Goal: Transaction & Acquisition: Purchase product/service

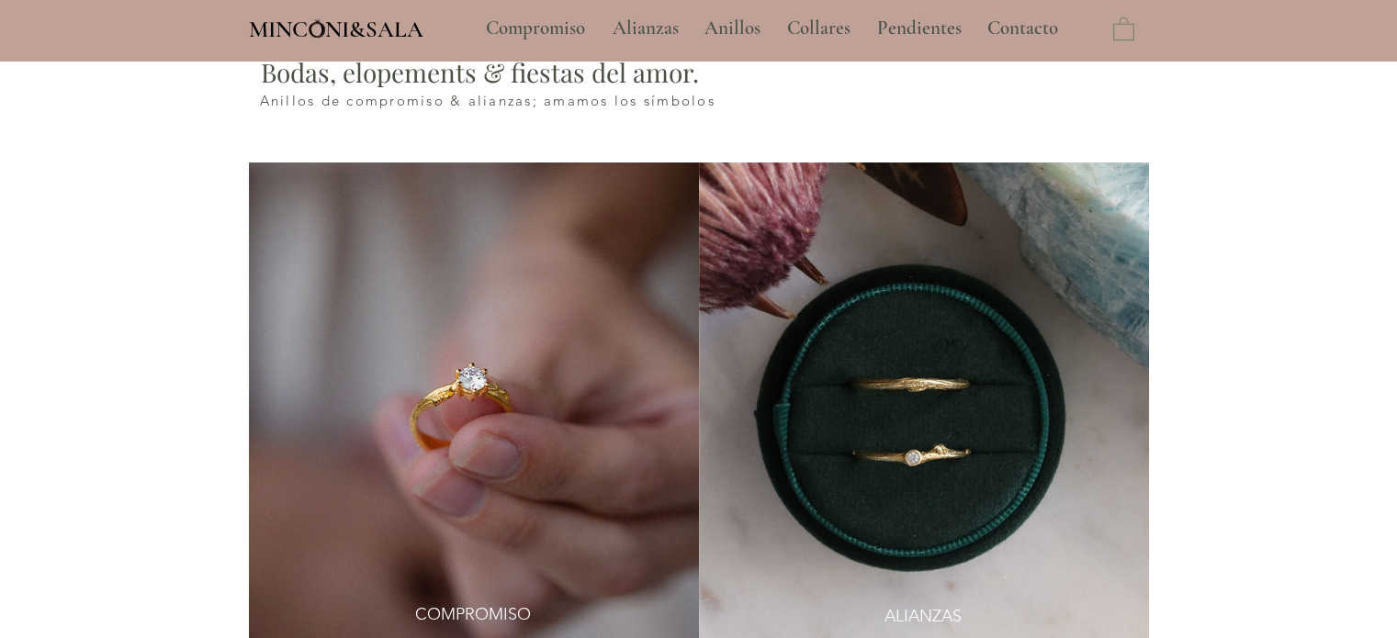
type input "**********"
select select "**********"
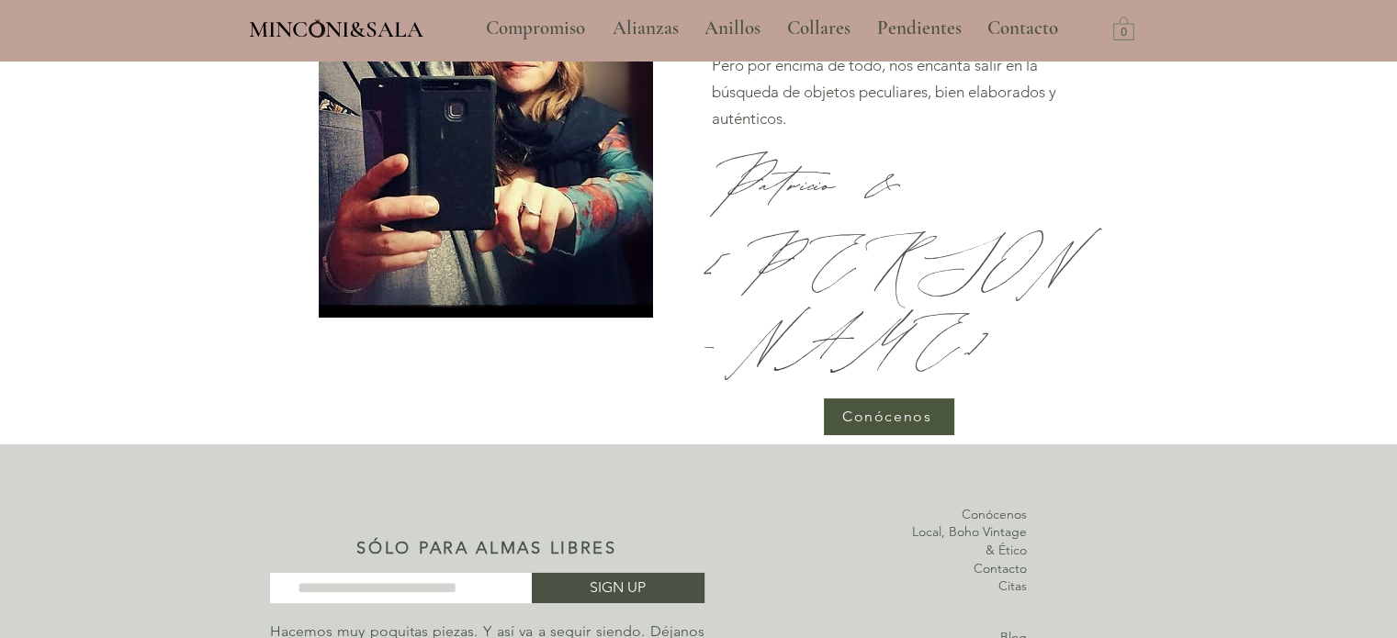
scroll to position [6220, 0]
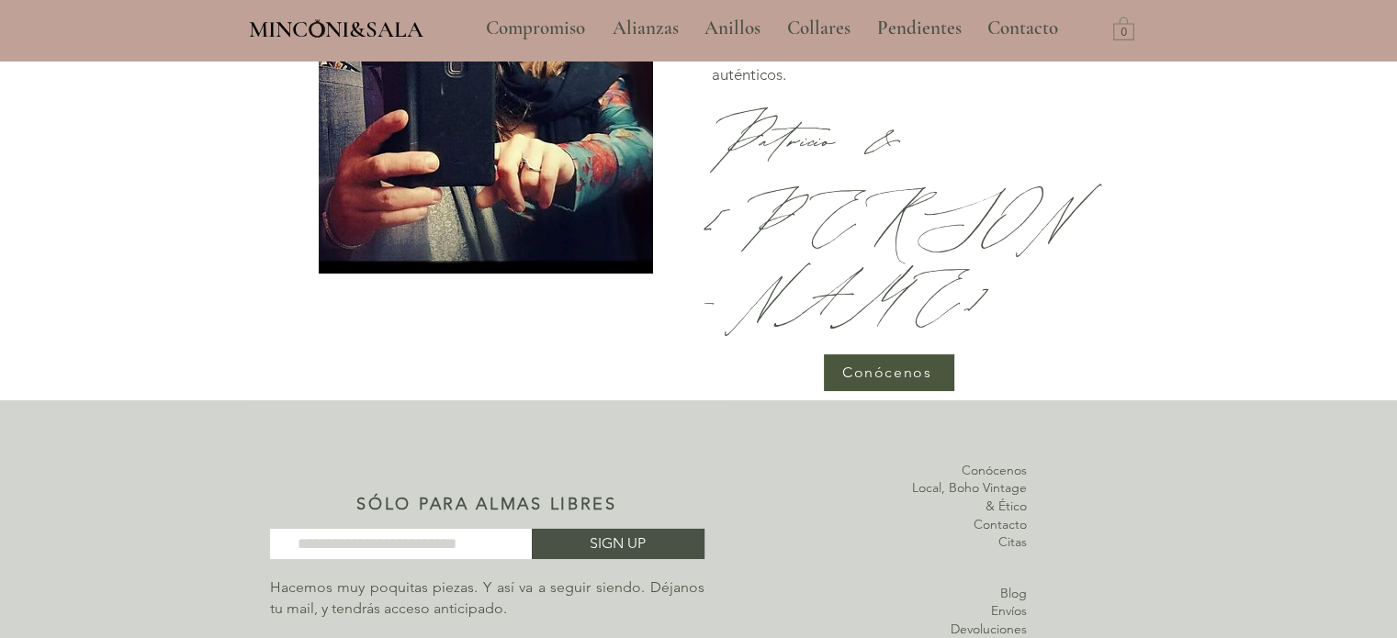
click at [1011, 516] on link "Contacto" at bounding box center [1000, 524] width 53 height 17
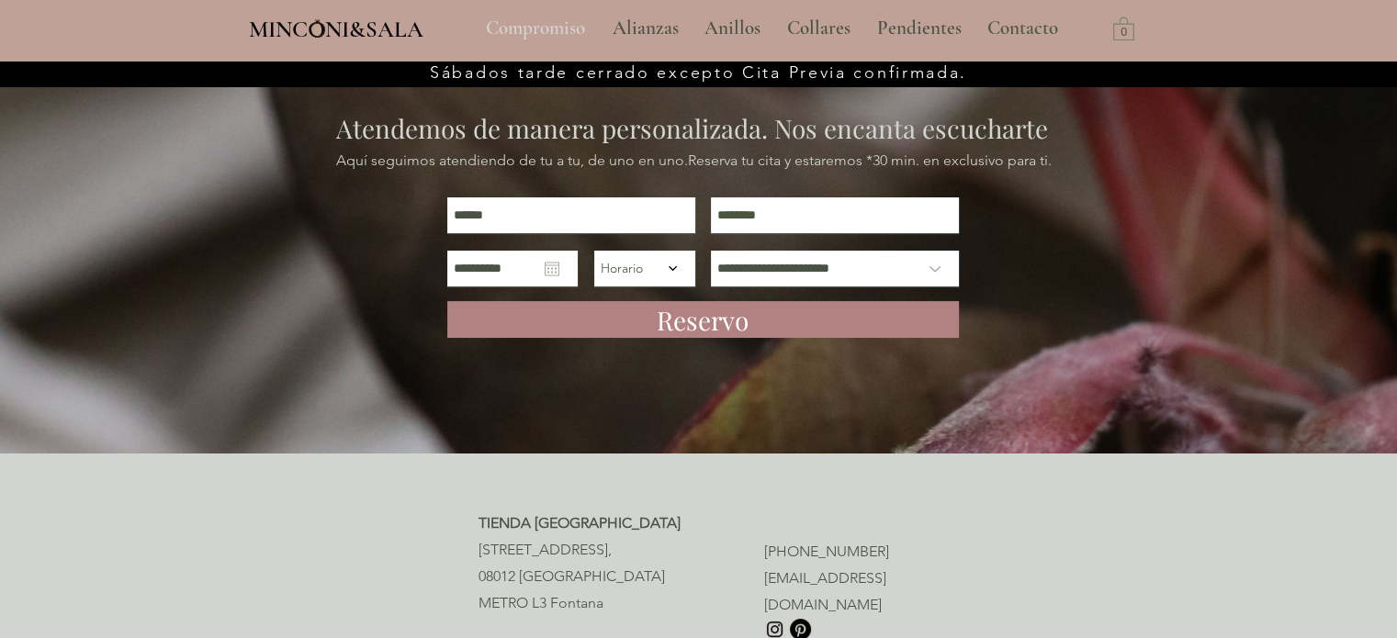
click at [554, 28] on p "Compromiso" at bounding box center [536, 29] width 118 height 46
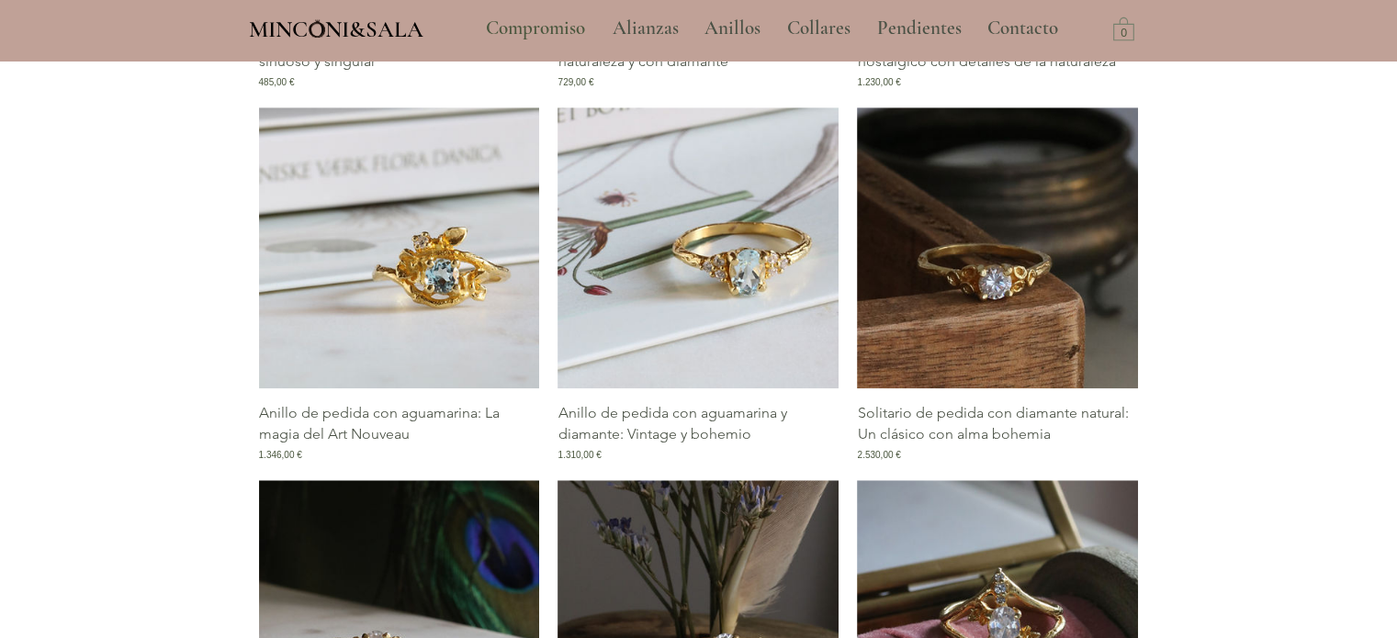
scroll to position [1653, 0]
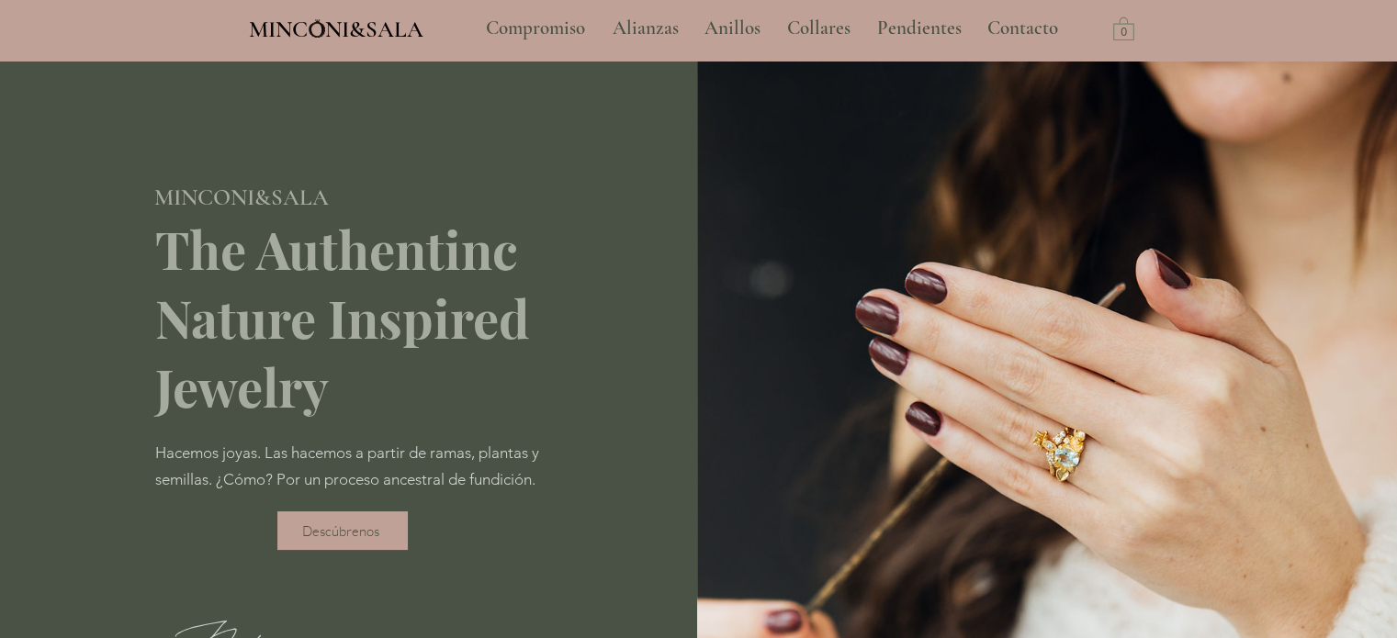
scroll to position [6220, 0]
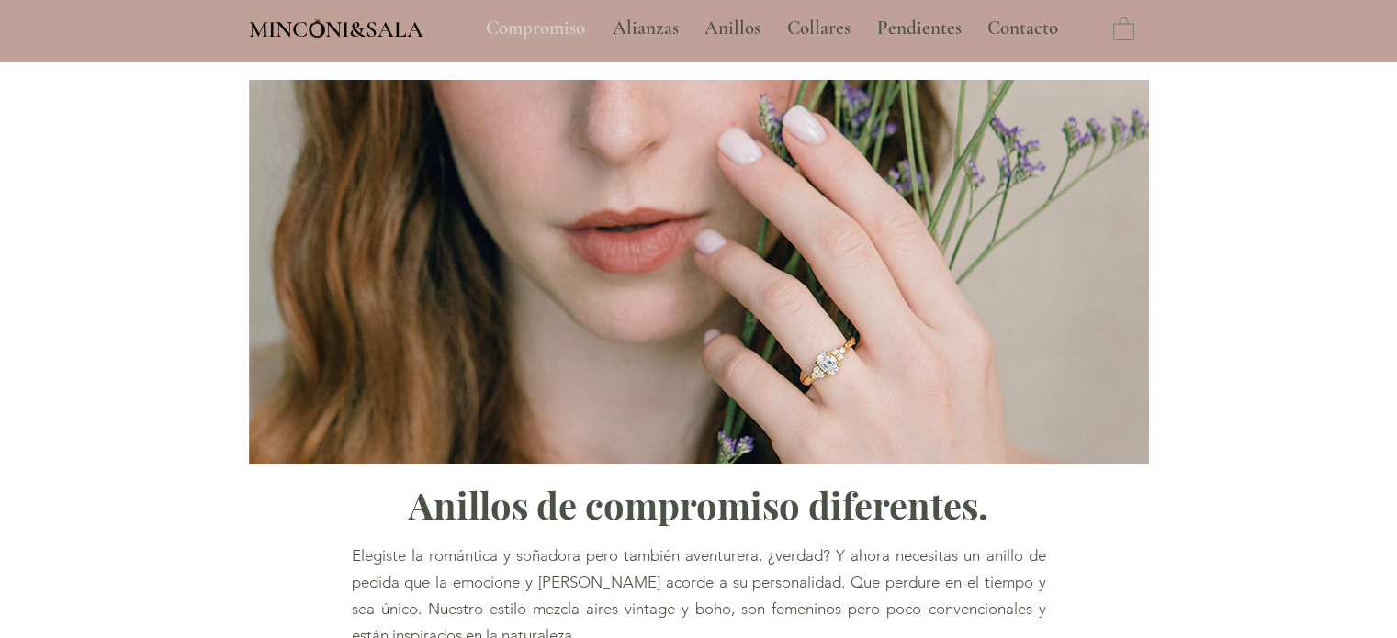
click at [545, 23] on p "Compromiso" at bounding box center [536, 29] width 118 height 46
type input "**********"
select select "**********"
click at [739, 30] on p "Anillos" at bounding box center [732, 29] width 74 height 46
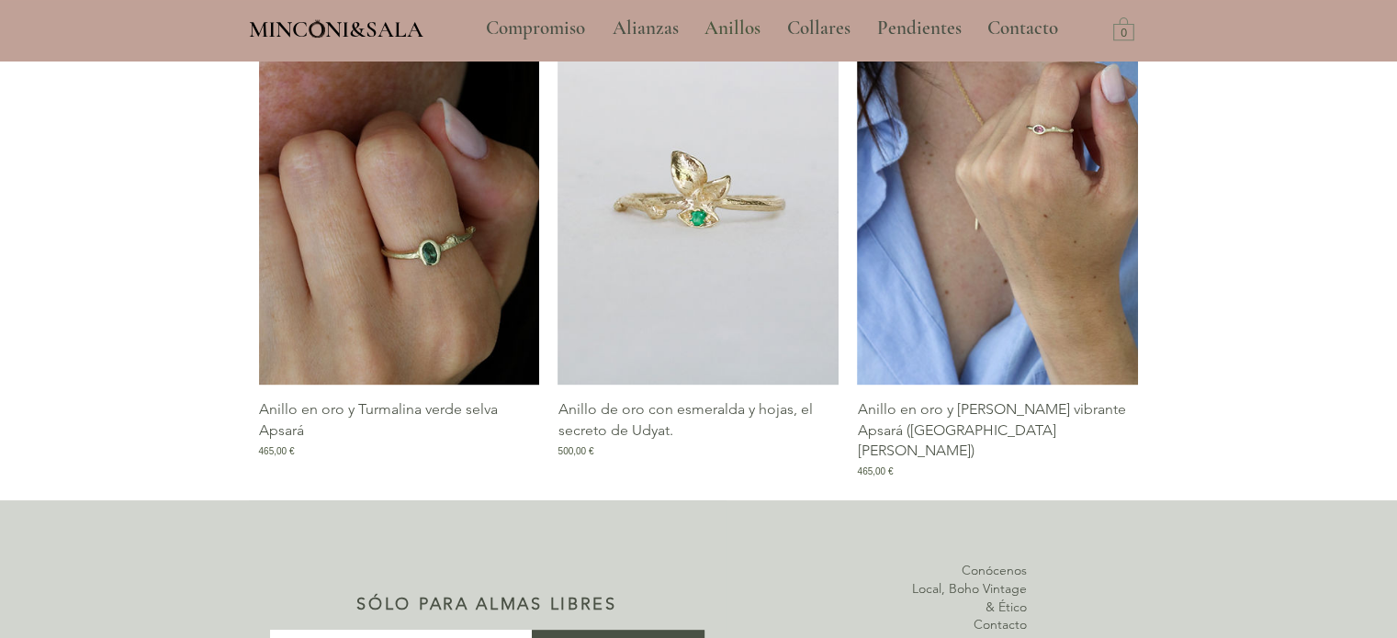
scroll to position [2480, 0]
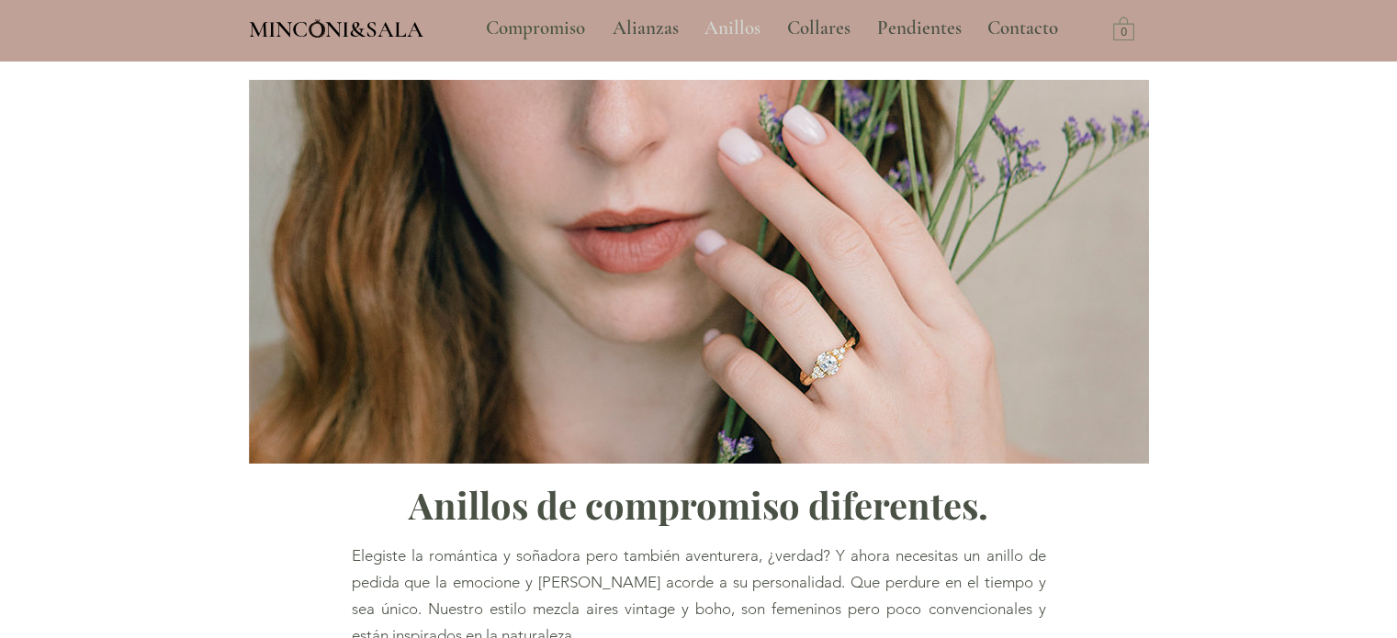
click at [716, 22] on p "Anillos" at bounding box center [732, 29] width 74 height 46
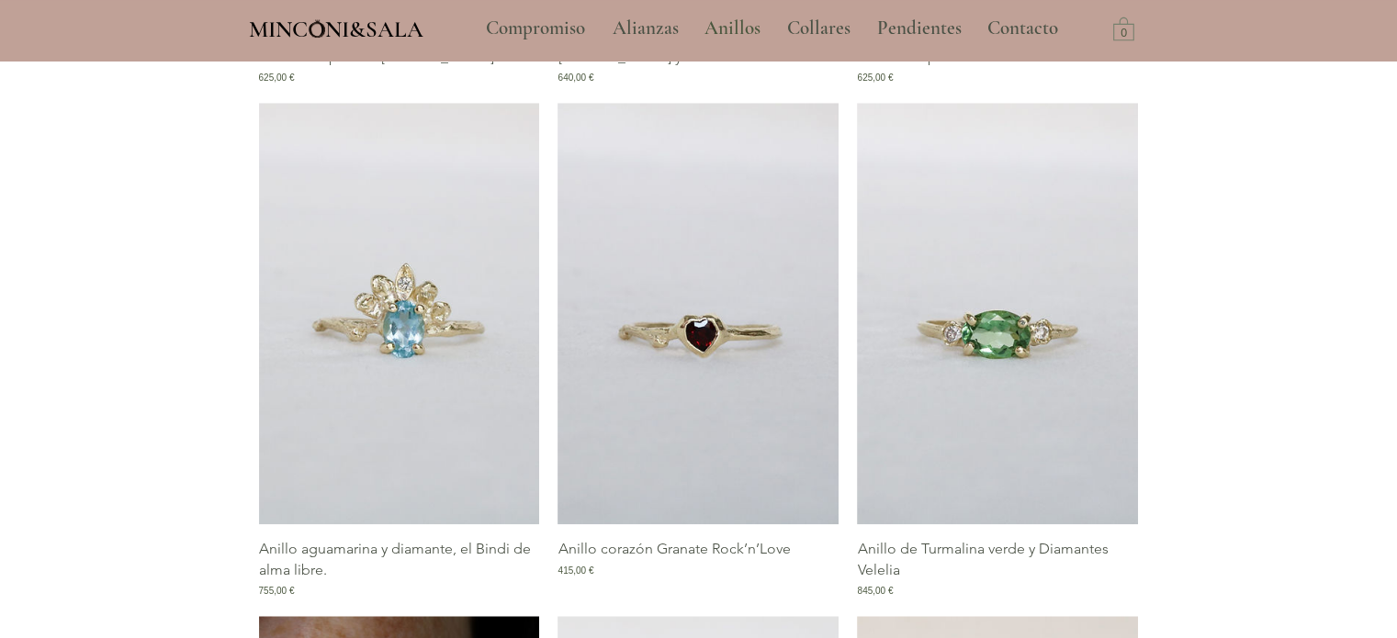
scroll to position [1705, 0]
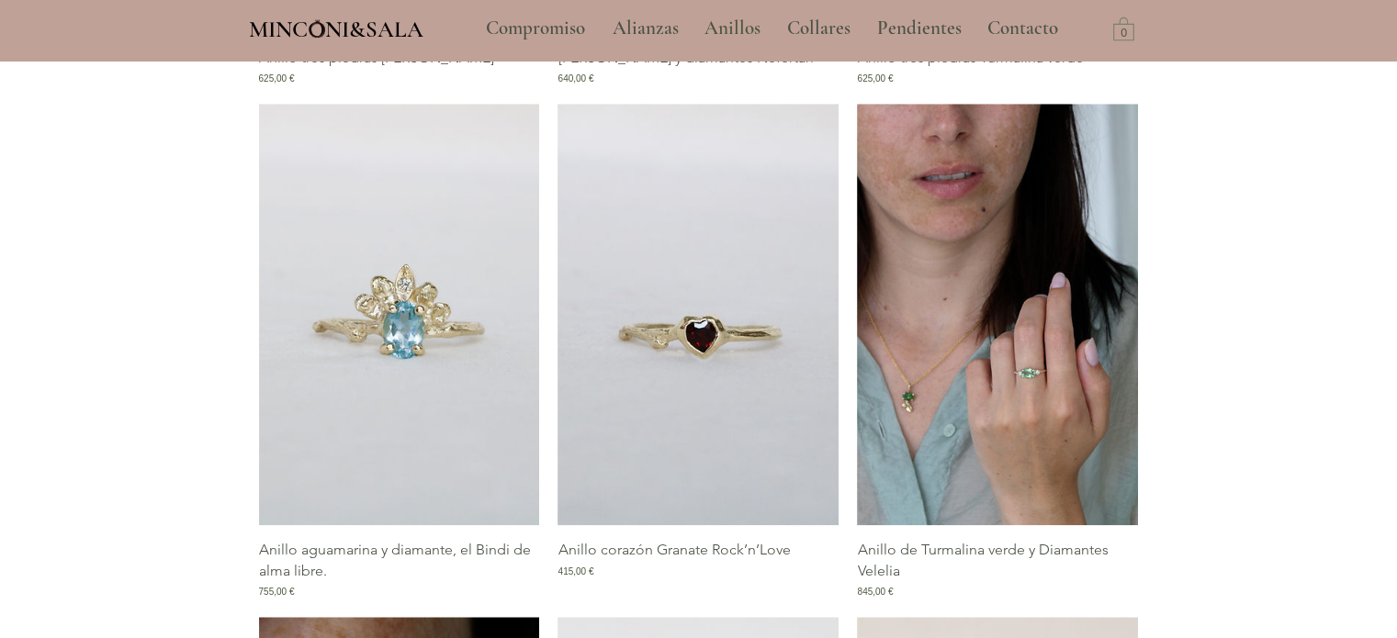
click at [1076, 232] on img "Galería de Anillo de Turmalina verde y Diamantes Velelia" at bounding box center [997, 315] width 281 height 422
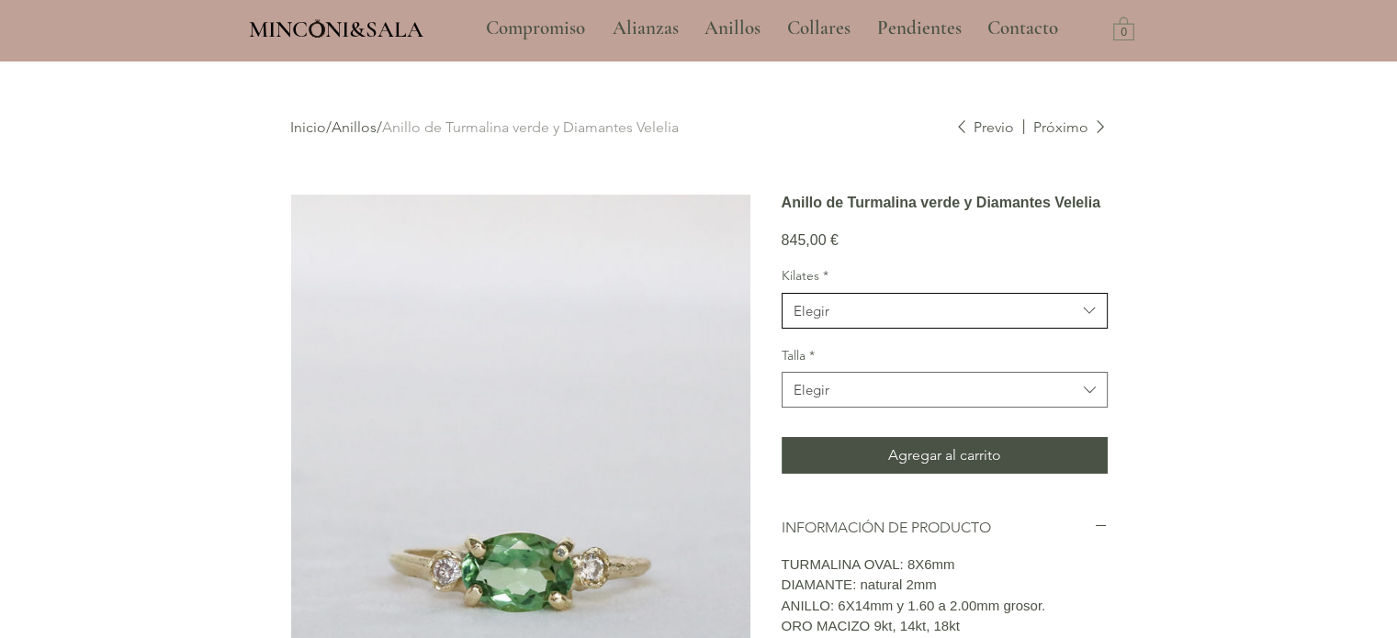
click at [1042, 321] on span "Elegir" at bounding box center [935, 310] width 283 height 19
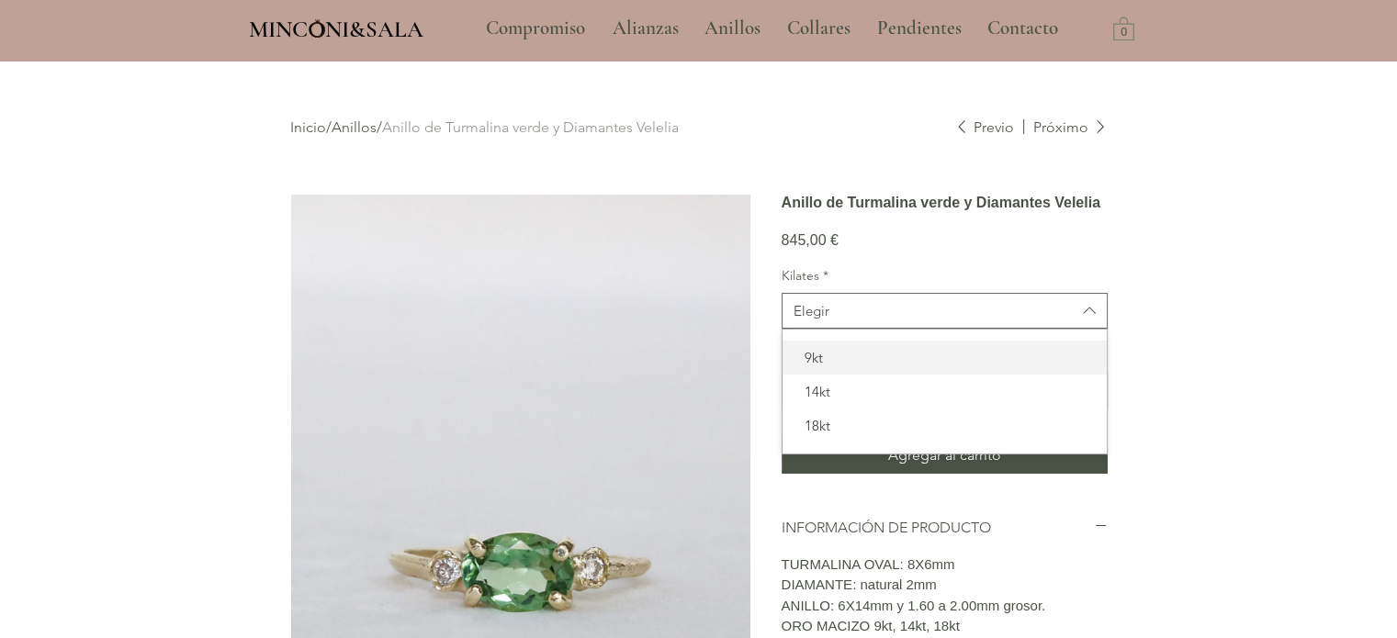
click at [1038, 367] on span "9kt" at bounding box center [945, 357] width 302 height 19
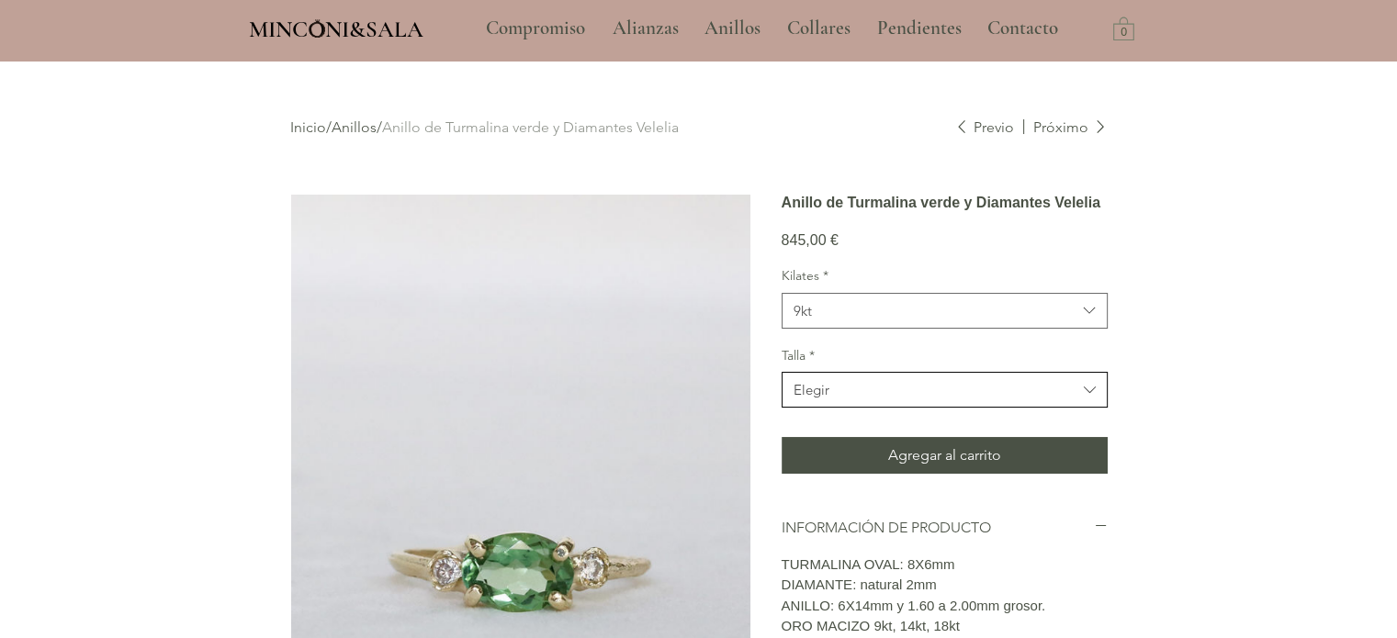
click at [1037, 400] on span "Elegir" at bounding box center [935, 389] width 283 height 19
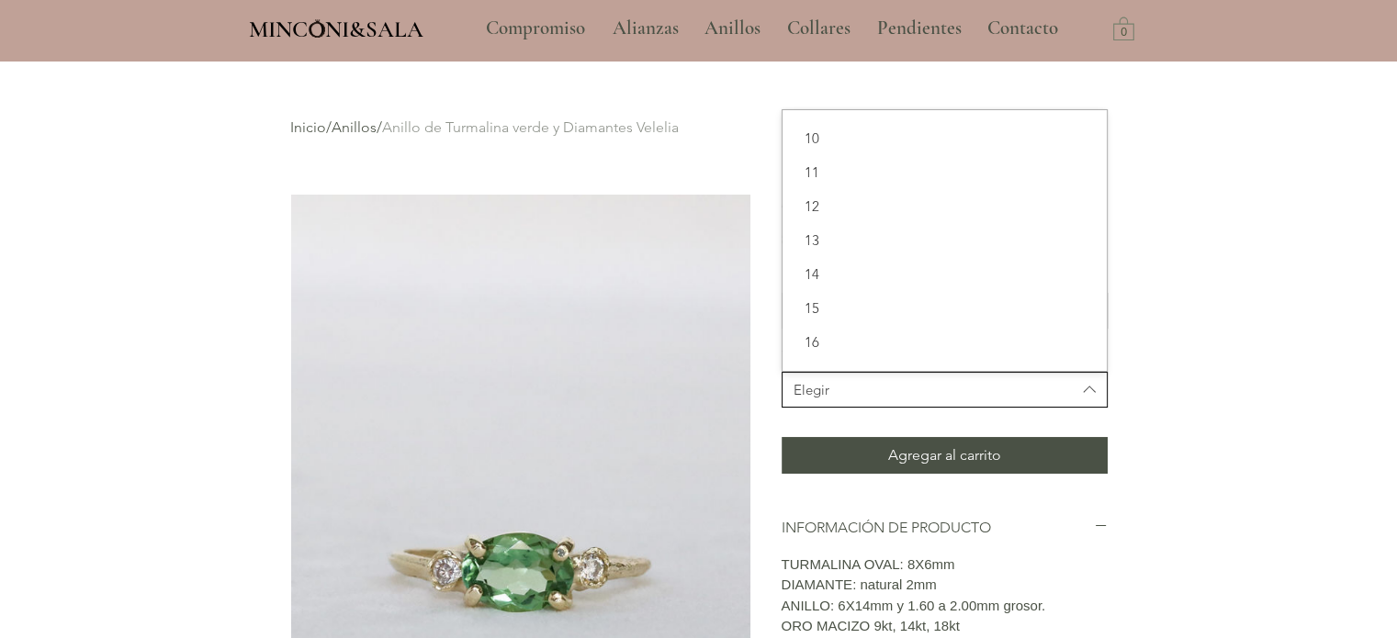
click at [1038, 400] on span "Elegir" at bounding box center [935, 389] width 283 height 19
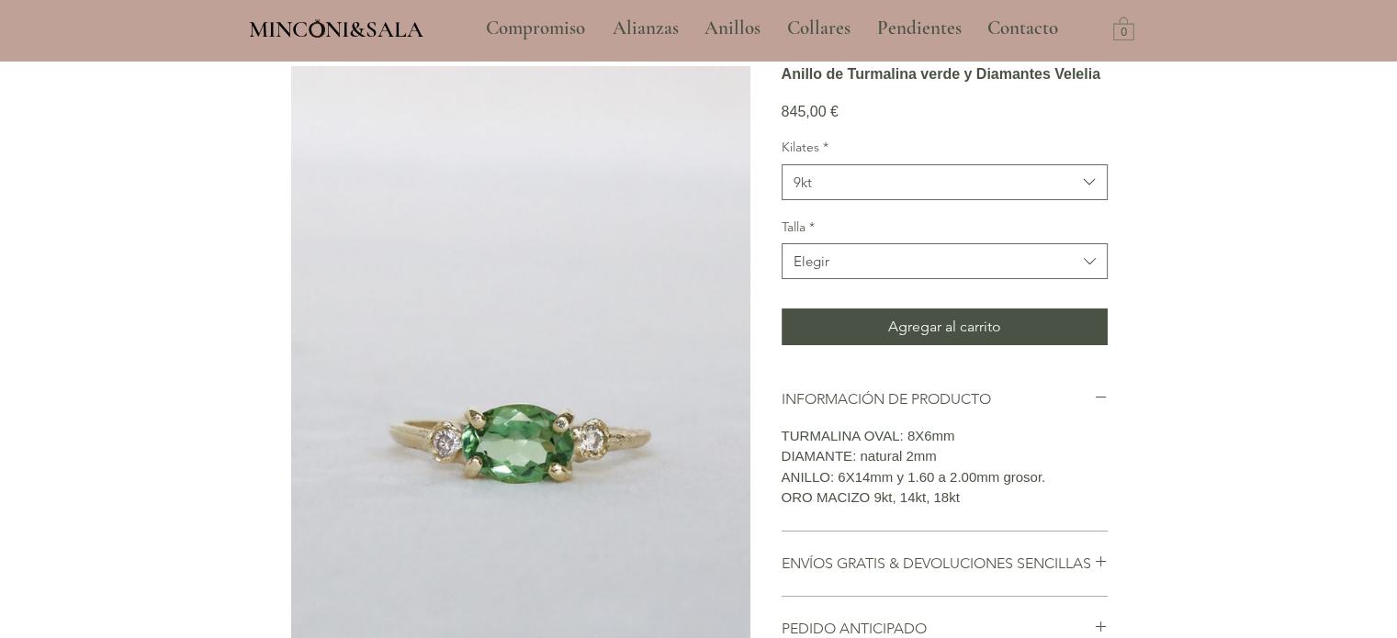
scroll to position [459, 0]
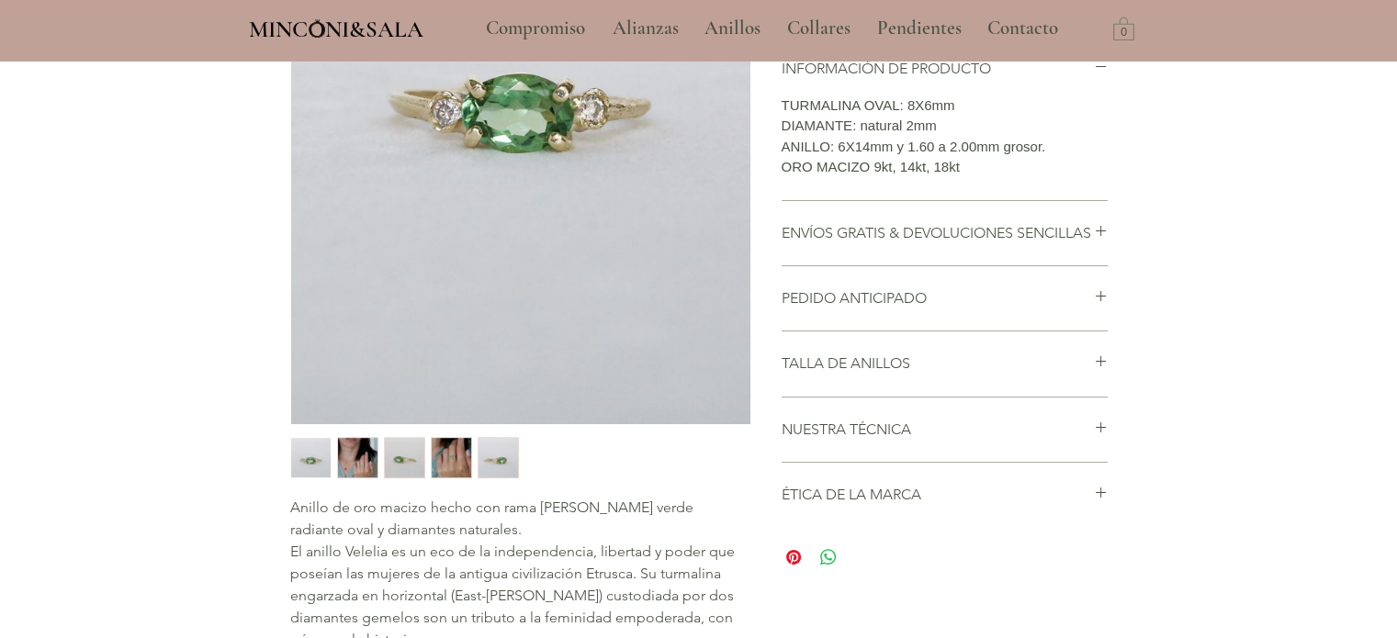
click at [400, 458] on img "3 / 5" at bounding box center [404, 457] width 39 height 39
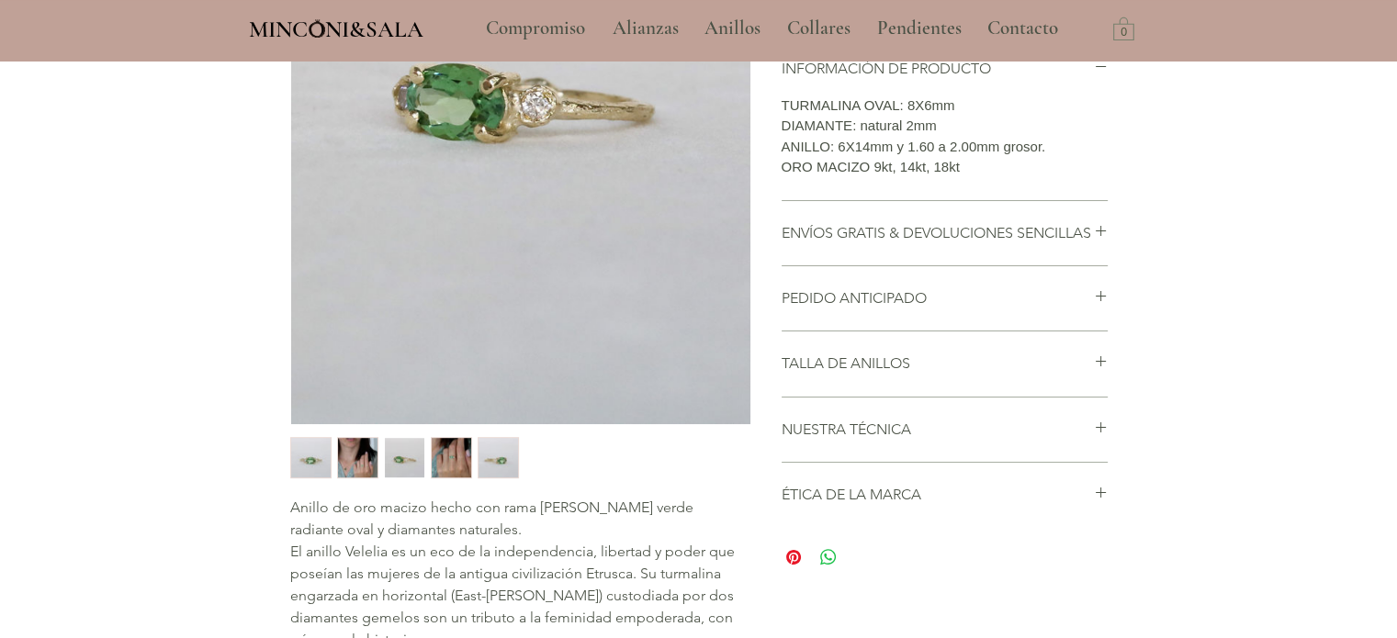
click at [449, 466] on img "4 / 5" at bounding box center [451, 457] width 39 height 39
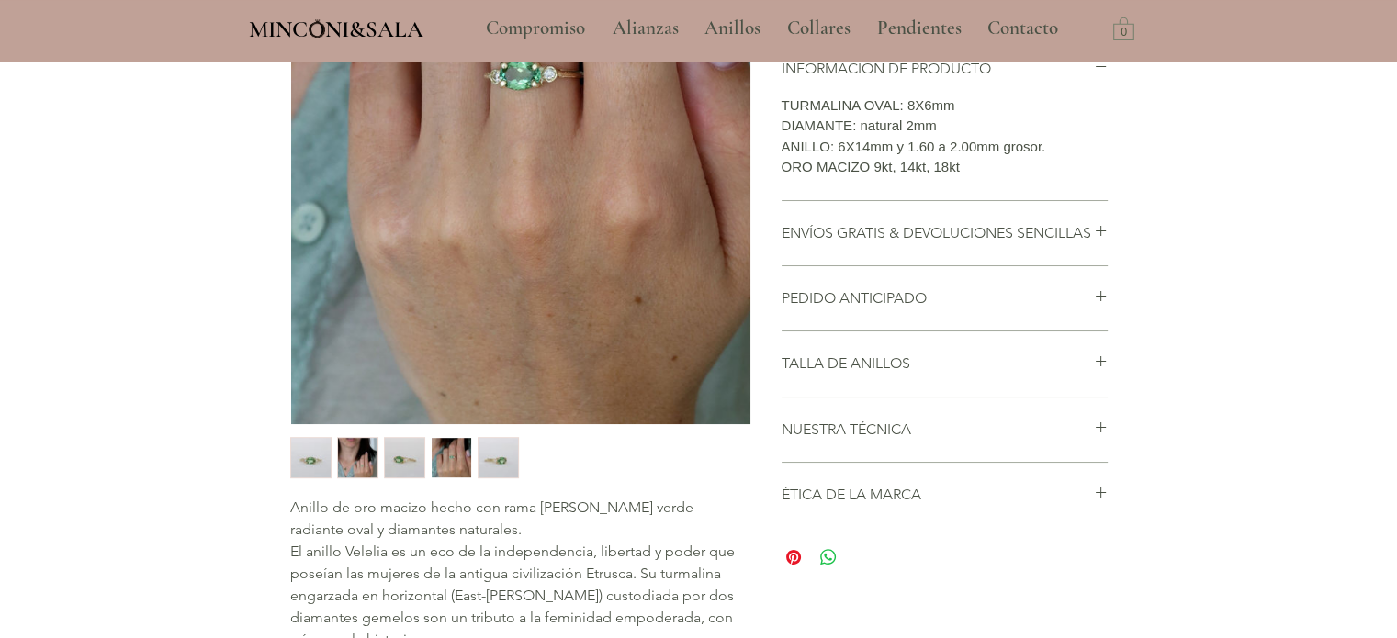
click at [507, 479] on div "main content" at bounding box center [520, 458] width 467 height 49
click at [507, 469] on img "5 / 5" at bounding box center [498, 457] width 39 height 39
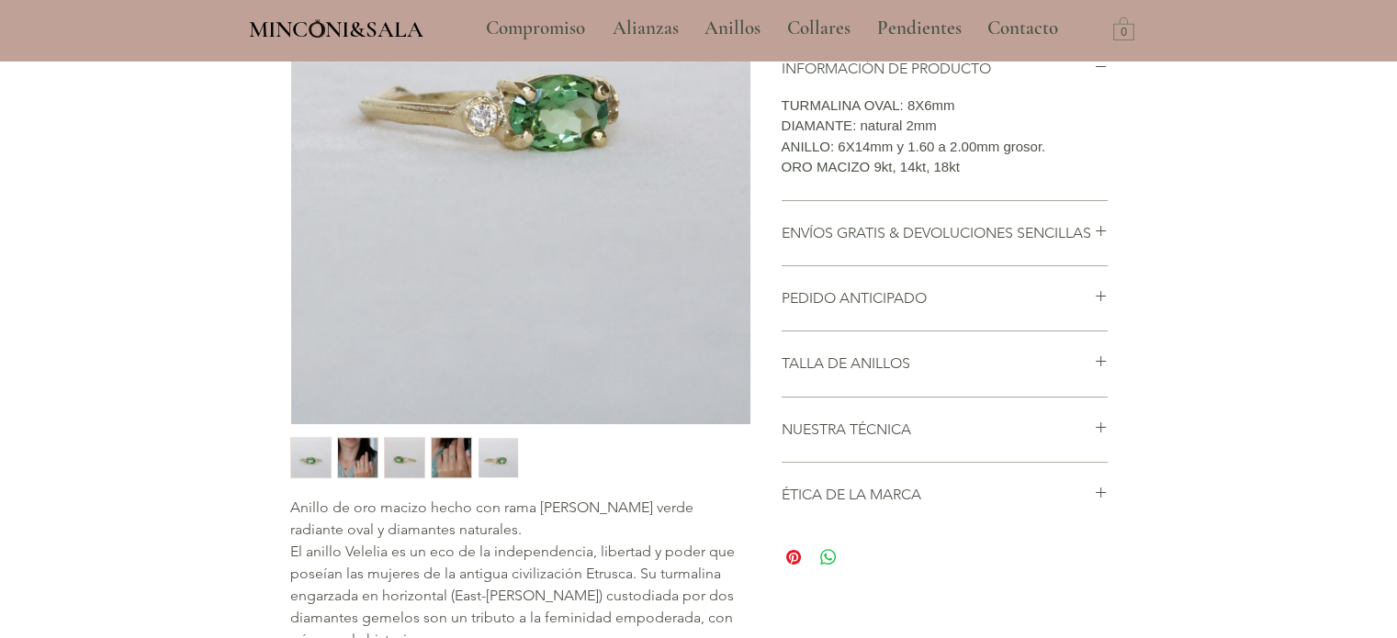
click at [354, 455] on img "2 / 5" at bounding box center [357, 457] width 39 height 39
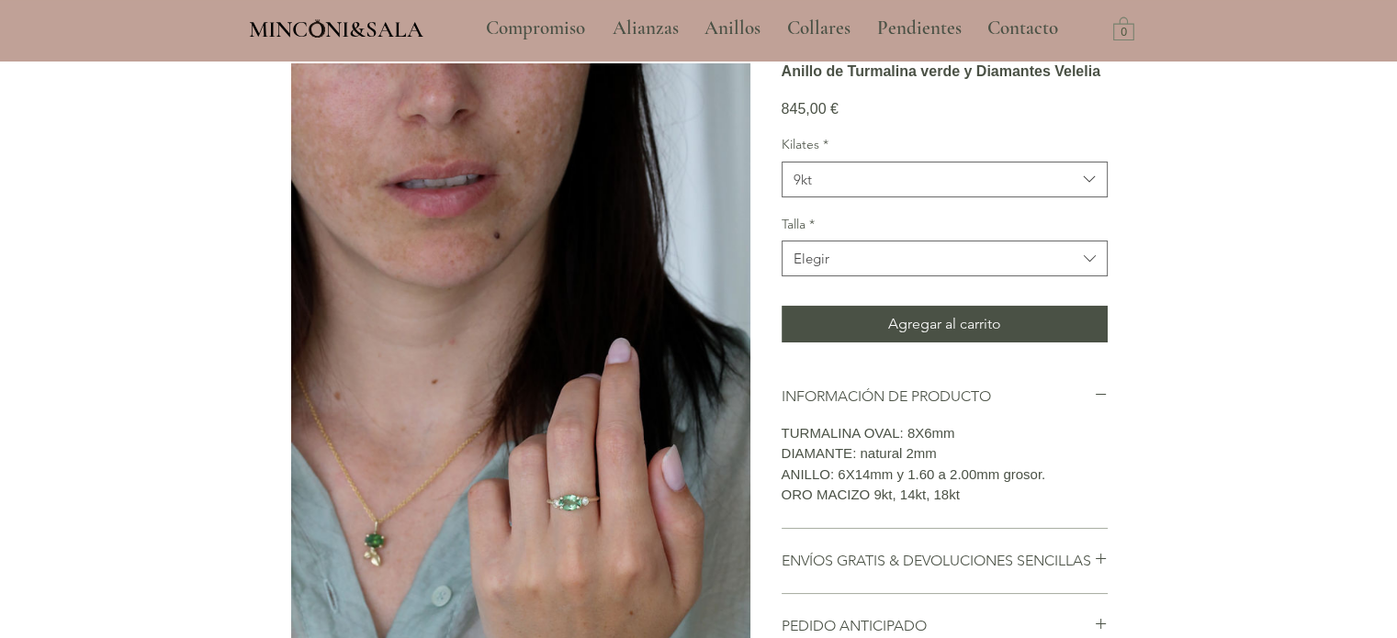
scroll to position [0, 0]
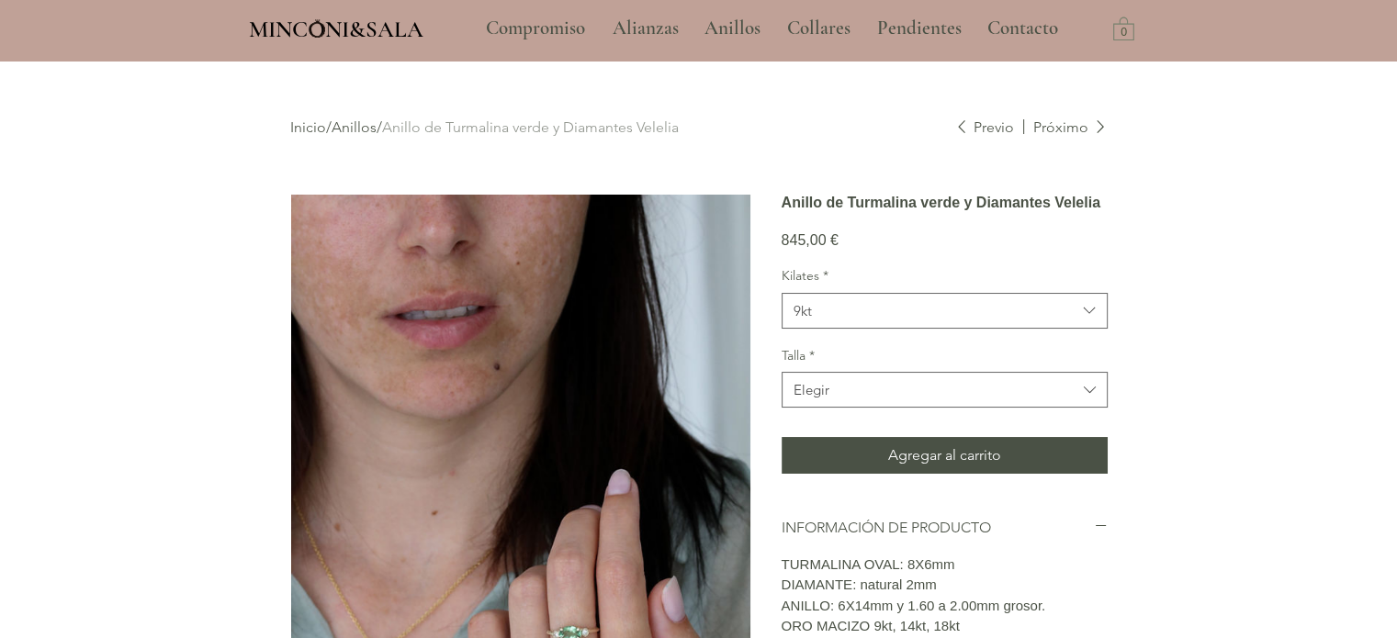
click at [355, 32] on span "MINCONI&SALA" at bounding box center [336, 30] width 175 height 28
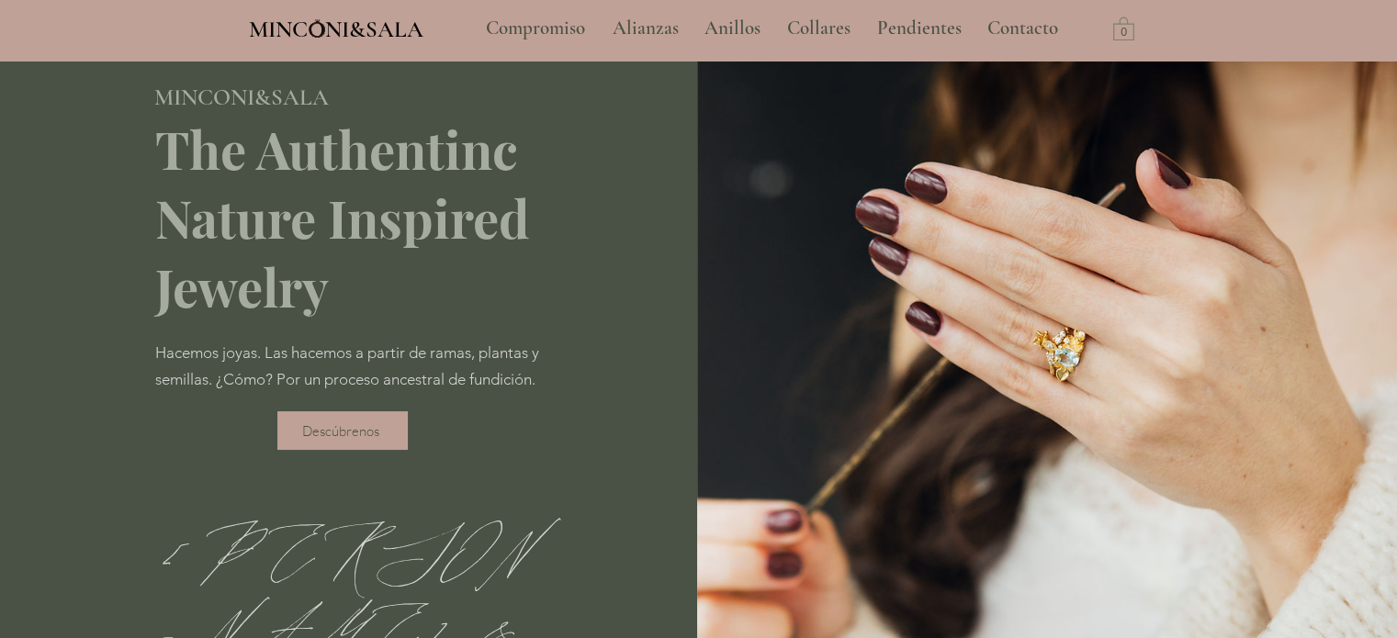
scroll to position [92, 0]
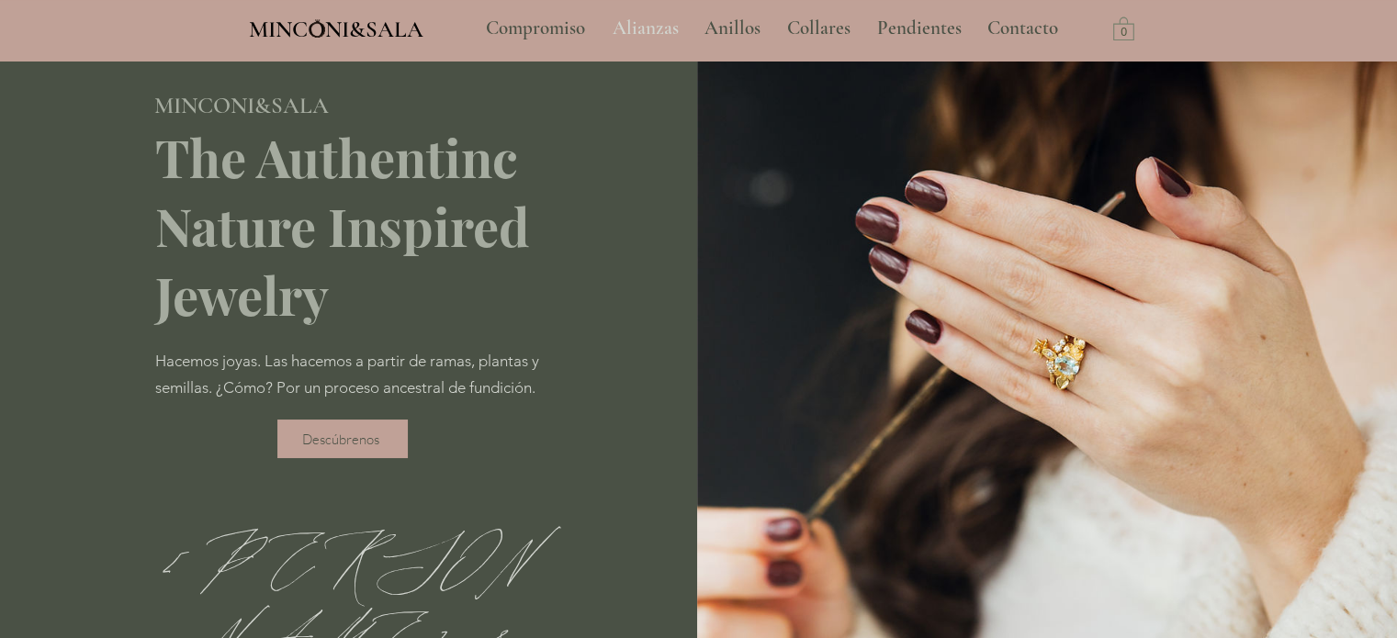
click at [658, 27] on p "Alianzas" at bounding box center [645, 29] width 85 height 46
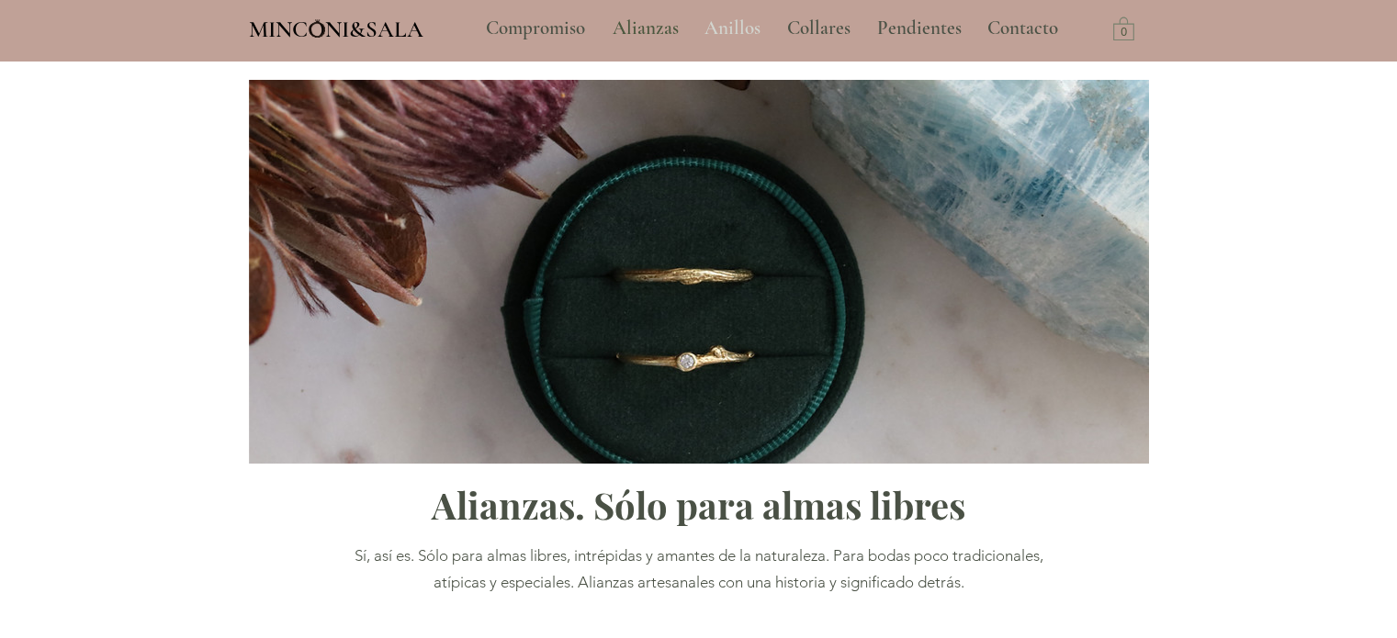
click at [739, 32] on p "Anillos" at bounding box center [732, 29] width 74 height 46
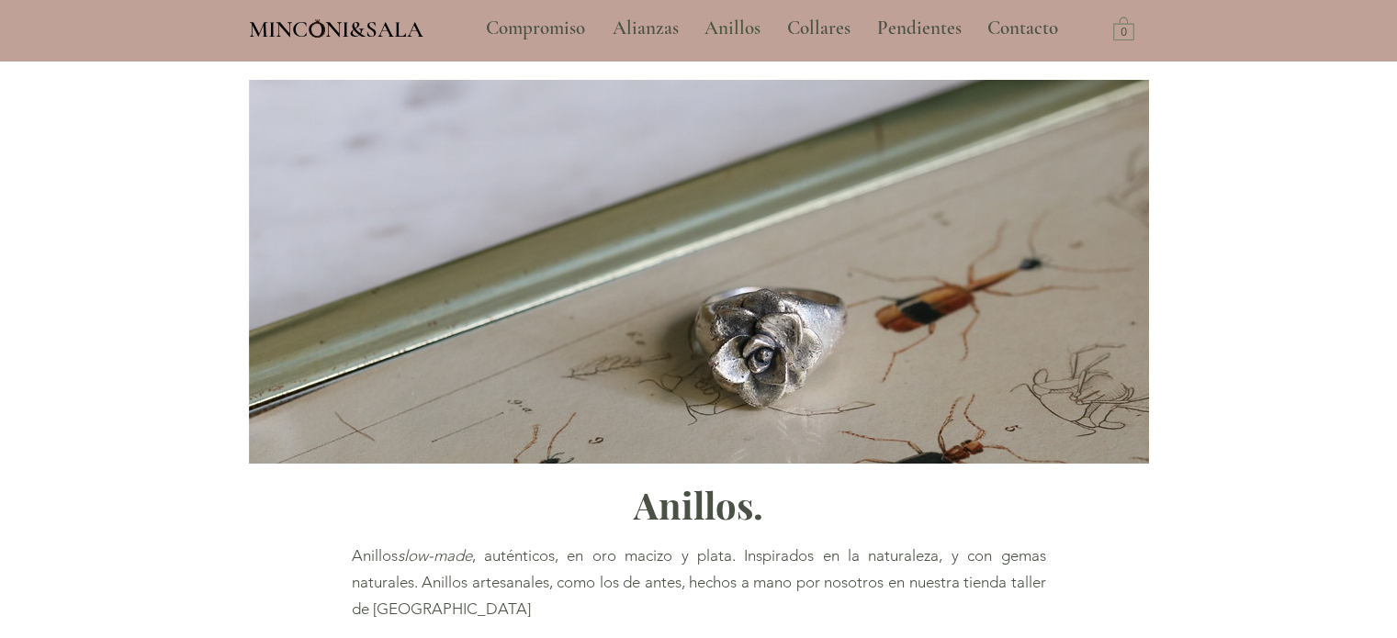
click at [423, 28] on h1 "MINCONI&SALA" at bounding box center [342, 28] width 187 height 35
click at [389, 36] on span "MINCONI&SALA" at bounding box center [336, 30] width 175 height 28
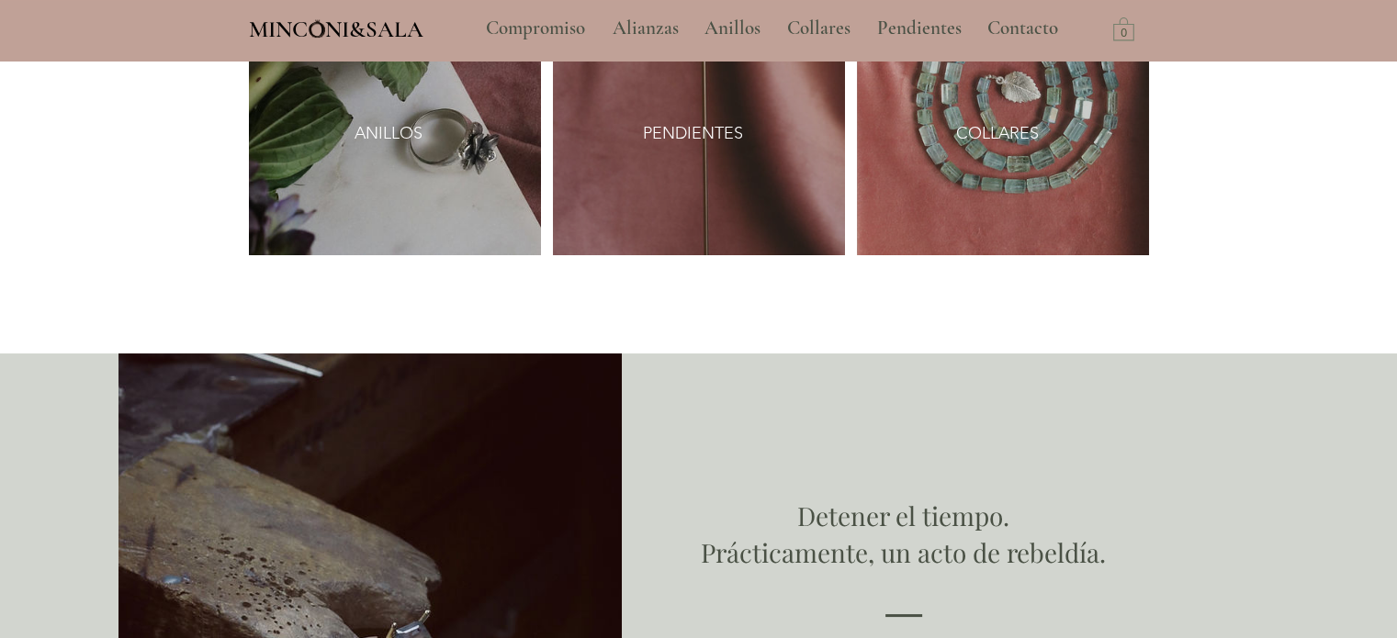
scroll to position [2448, 0]
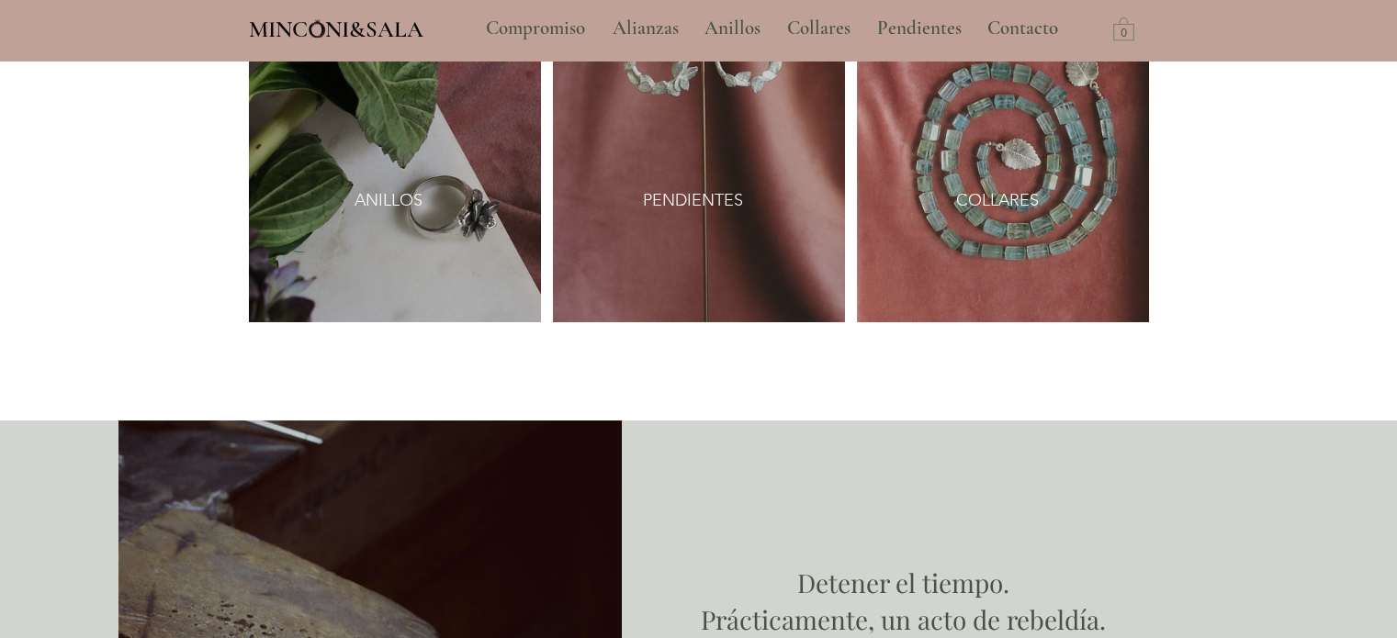
click at [452, 172] on img at bounding box center [395, 115] width 292 height 413
click at [397, 189] on span "ANILLOS" at bounding box center [389, 200] width 68 height 23
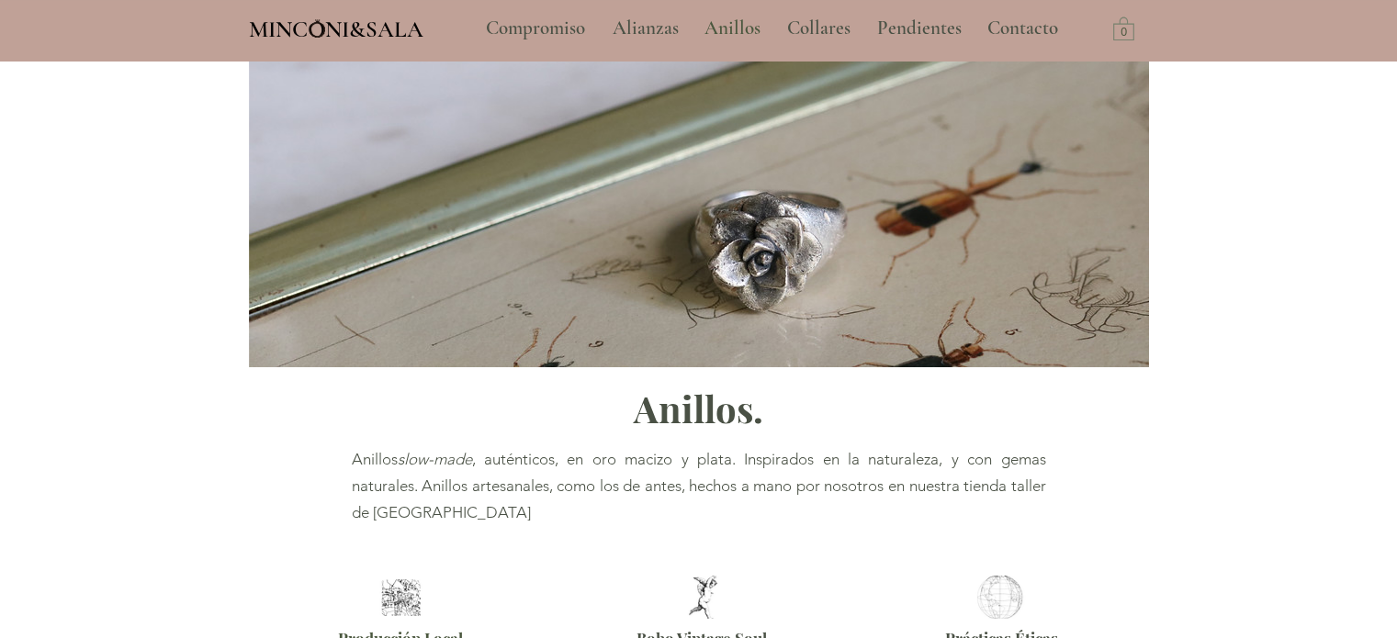
scroll to position [92, 0]
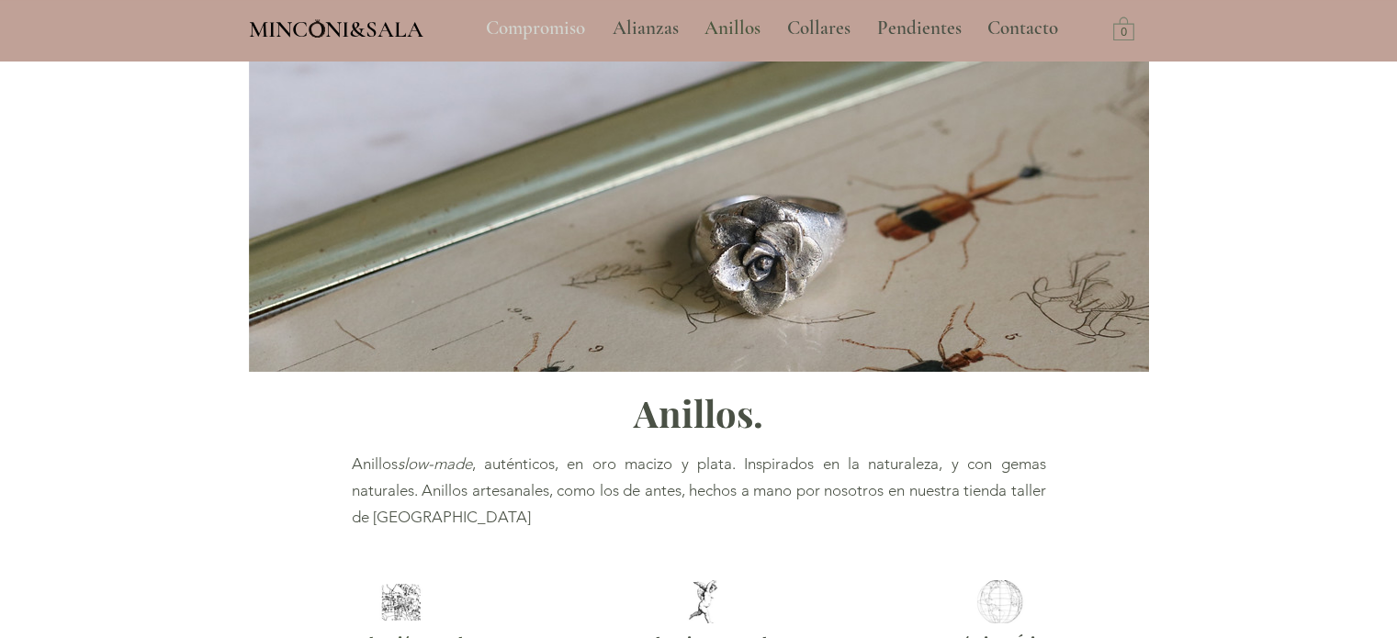
click at [542, 17] on p "Compromiso" at bounding box center [536, 29] width 118 height 46
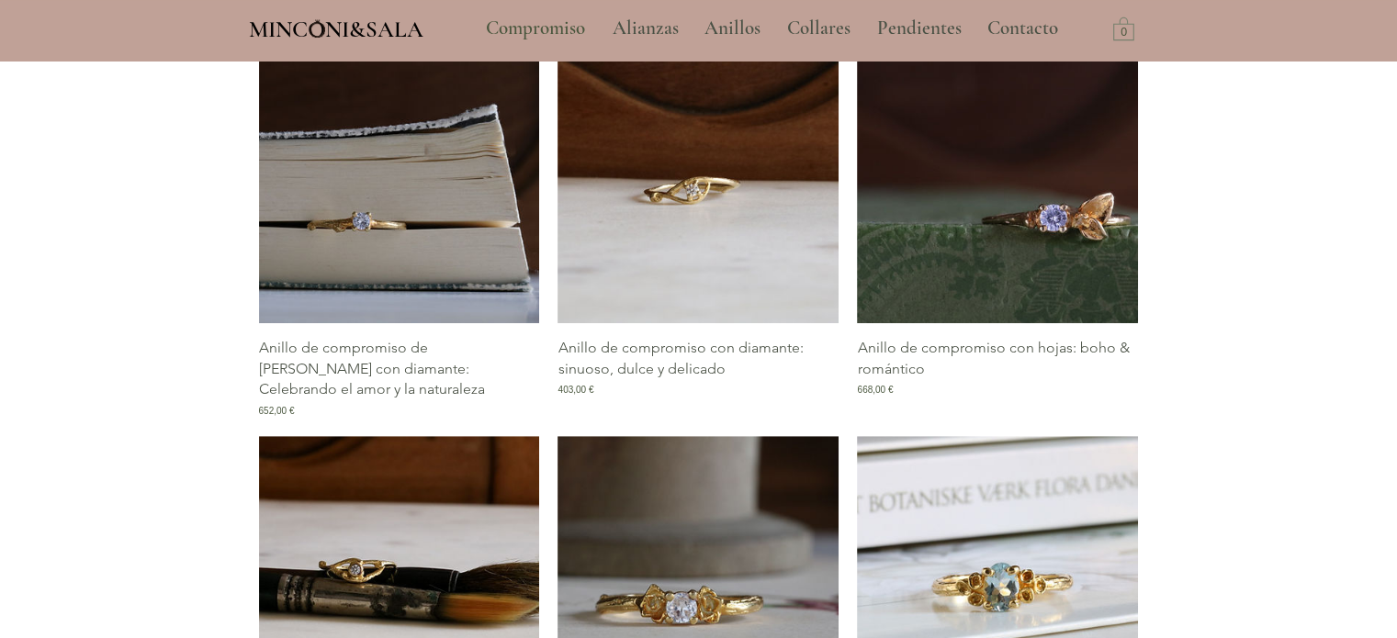
scroll to position [919, 0]
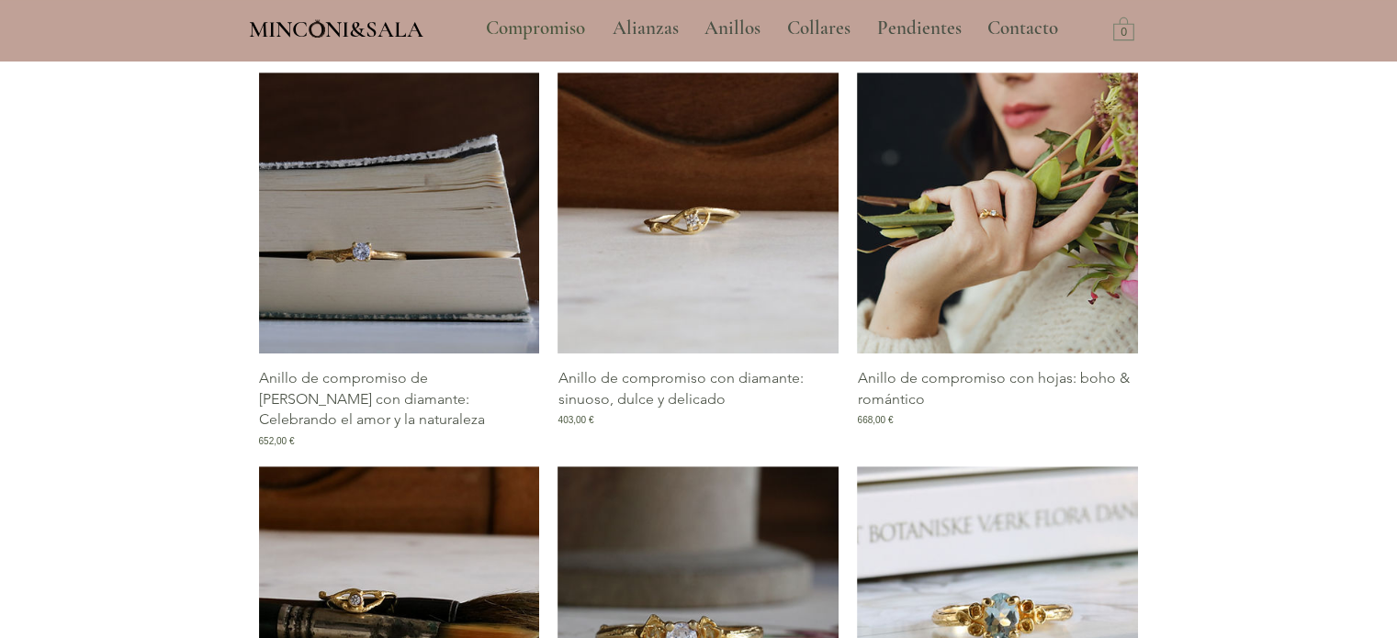
click at [965, 239] on img "Galería de Anillo de compromiso con hojas: boho & romántico" at bounding box center [997, 213] width 281 height 281
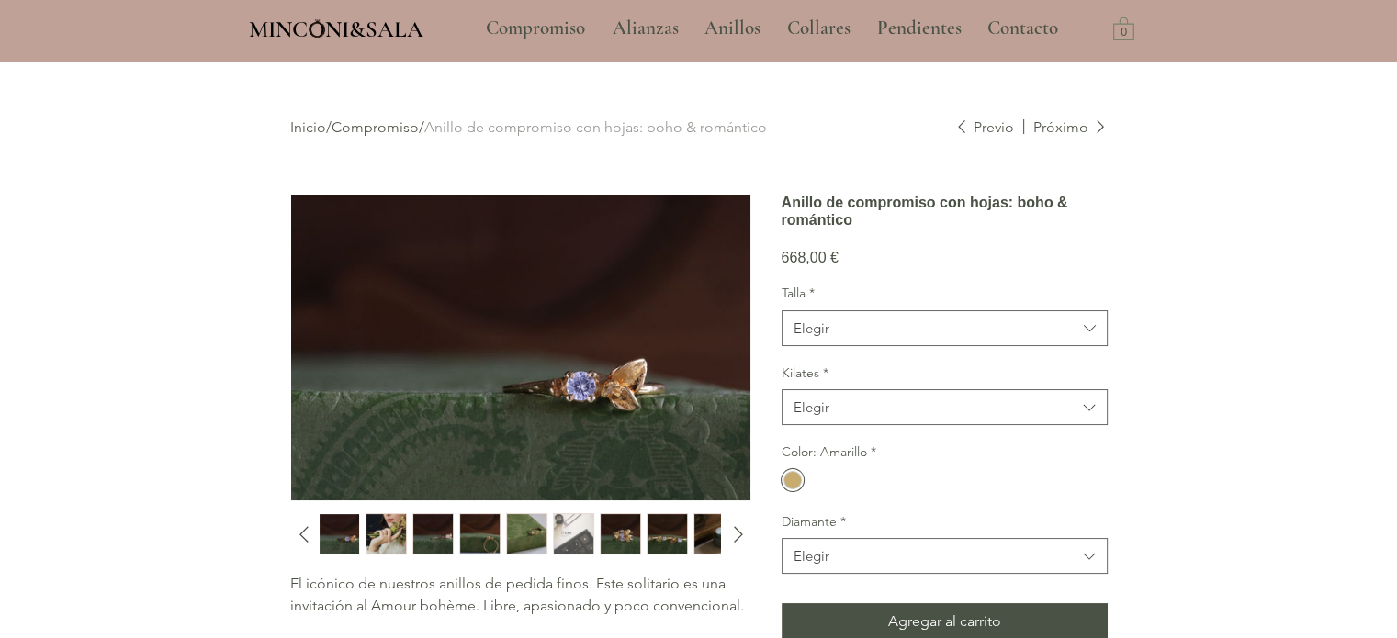
click at [396, 528] on img "2 / 10" at bounding box center [385, 533] width 39 height 39
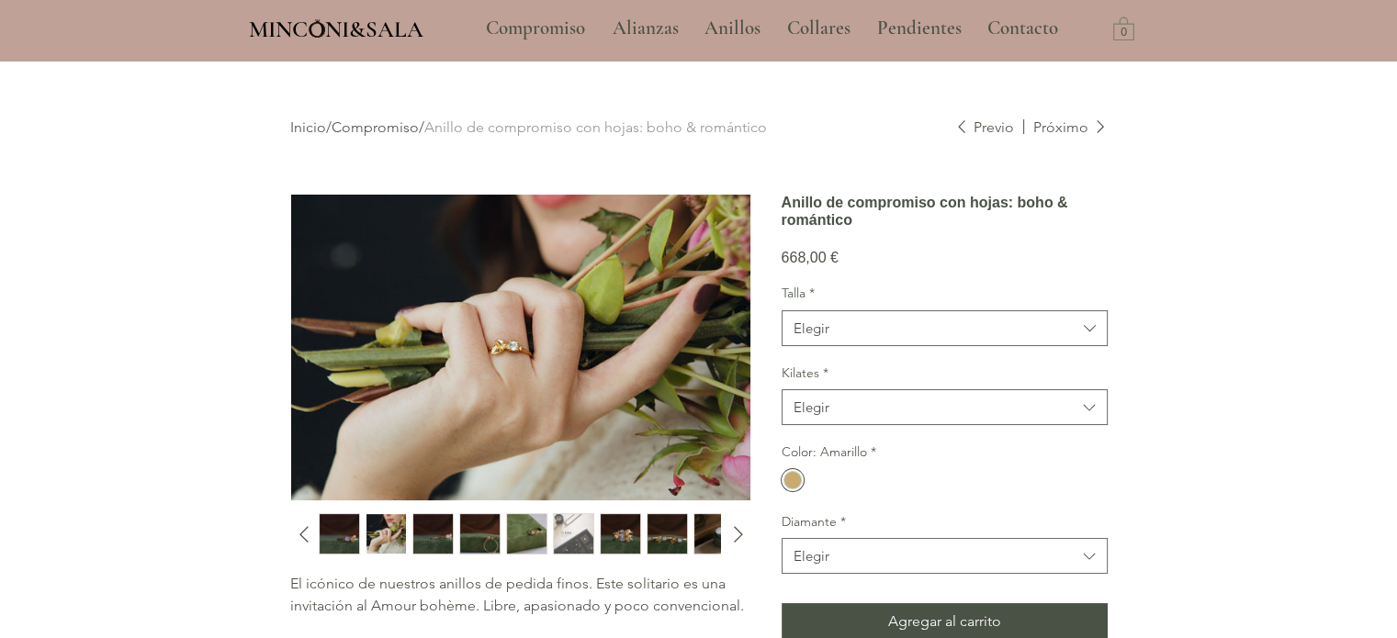
click at [422, 536] on img "3 / 10" at bounding box center [432, 533] width 39 height 39
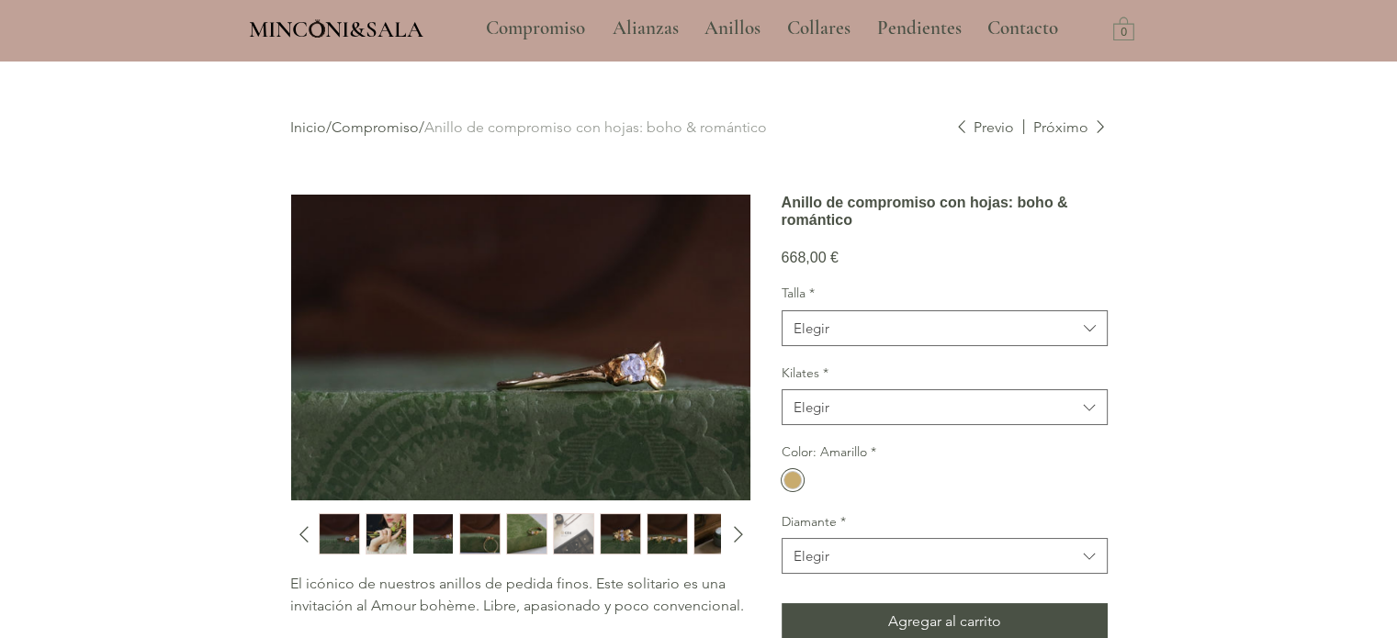
click at [478, 534] on img "4 / 10" at bounding box center [479, 533] width 39 height 39
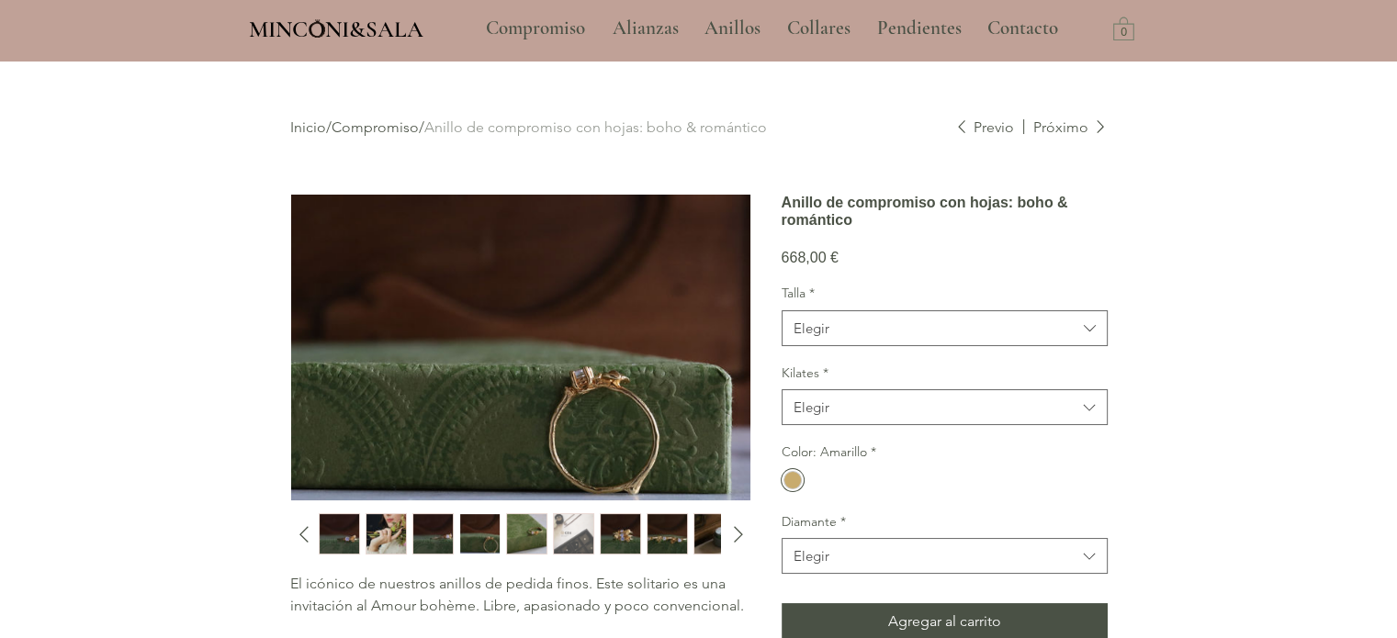
click at [517, 536] on img "5 / 10" at bounding box center [526, 533] width 39 height 39
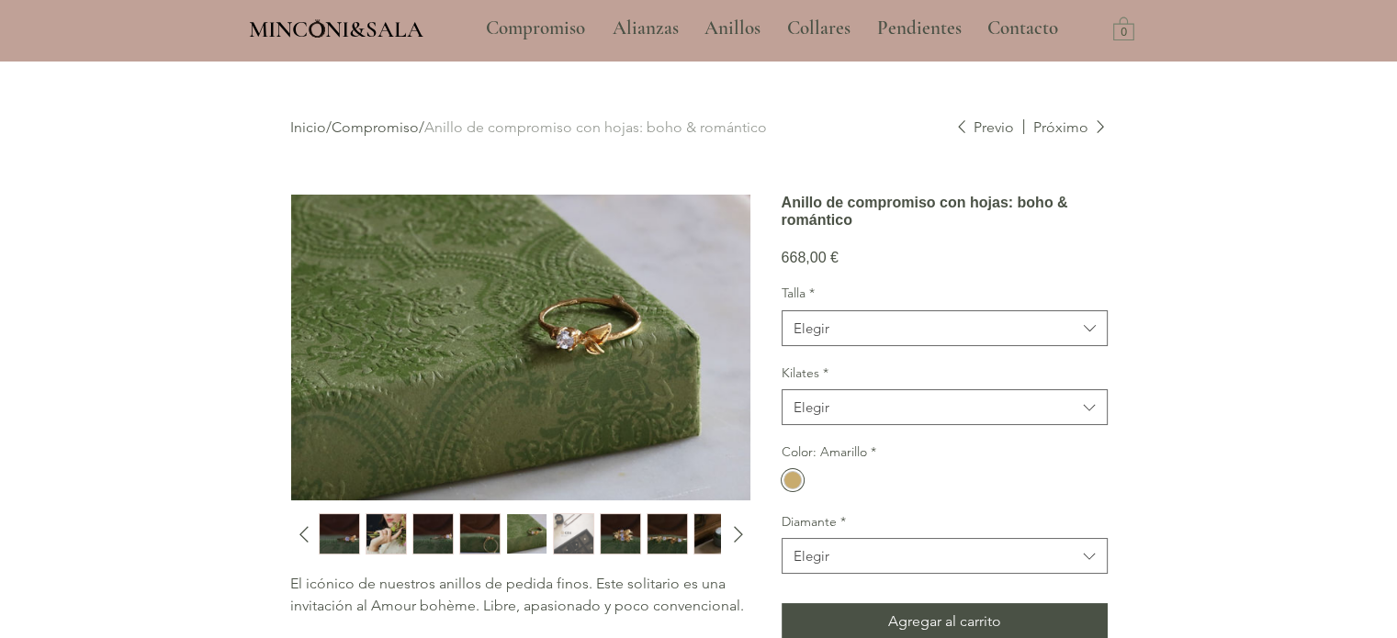
click at [586, 539] on img "6 / 10" at bounding box center [573, 533] width 39 height 39
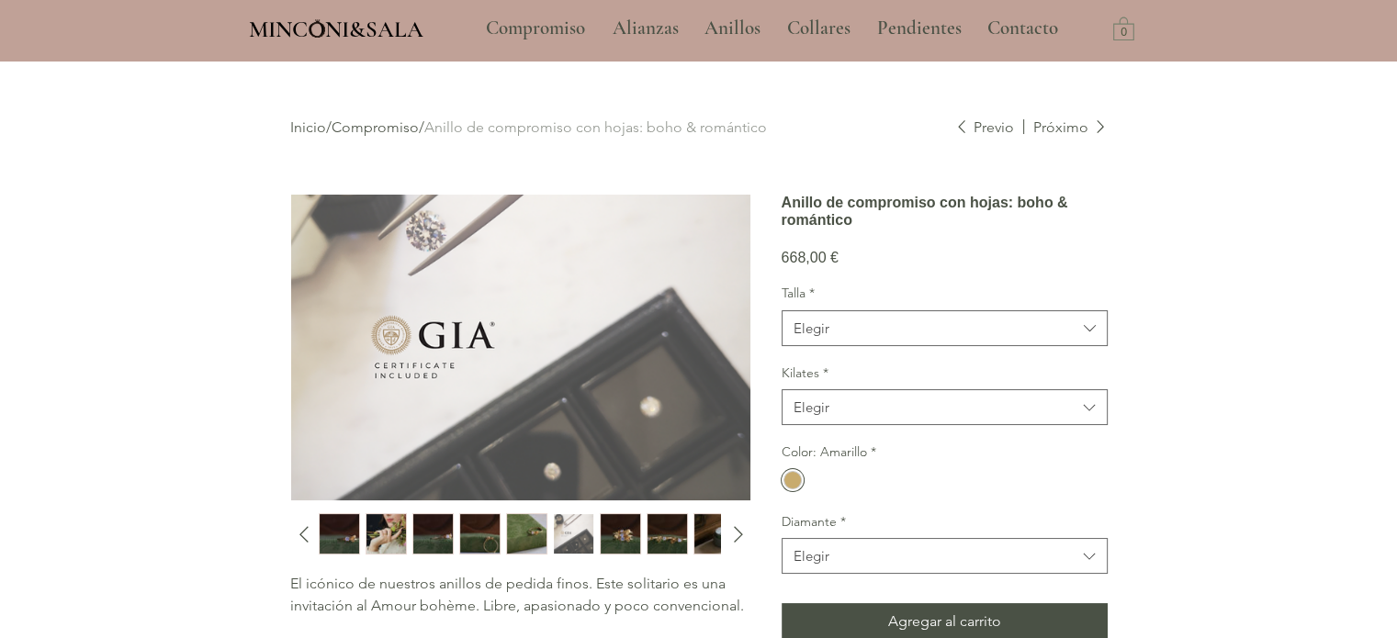
click at [636, 539] on img "7 / 10" at bounding box center [620, 533] width 39 height 39
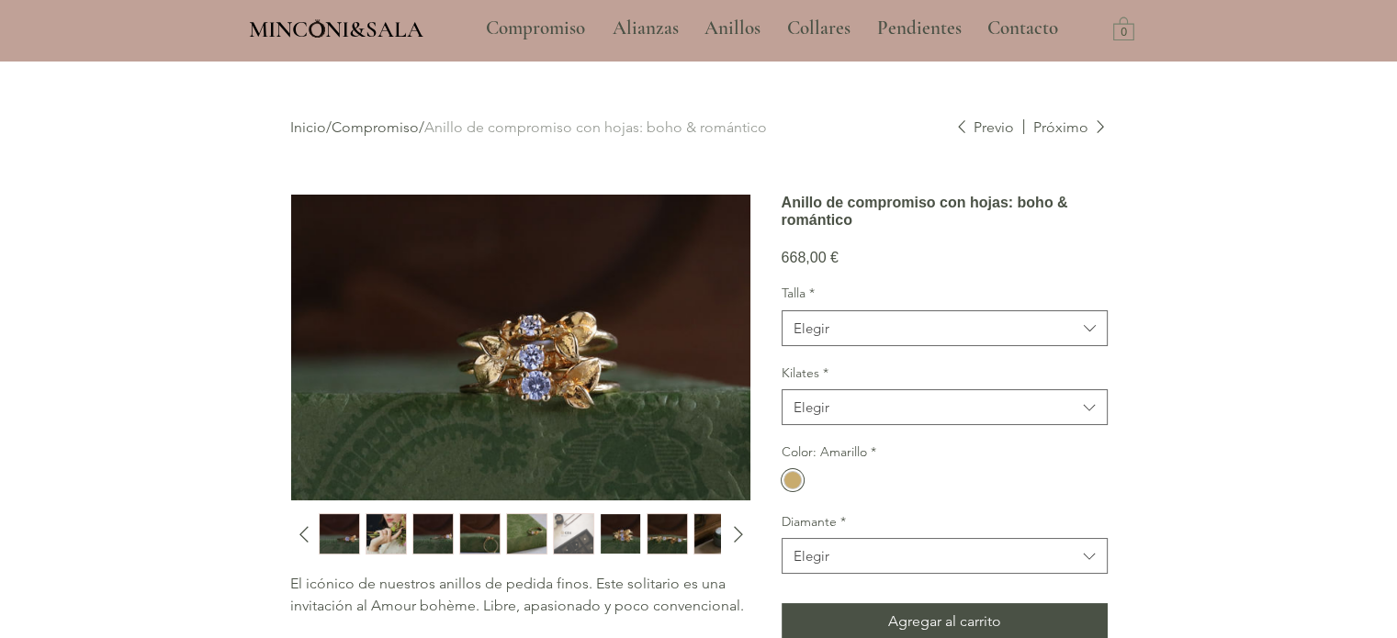
click at [657, 537] on img "8 / 10" at bounding box center [667, 533] width 39 height 39
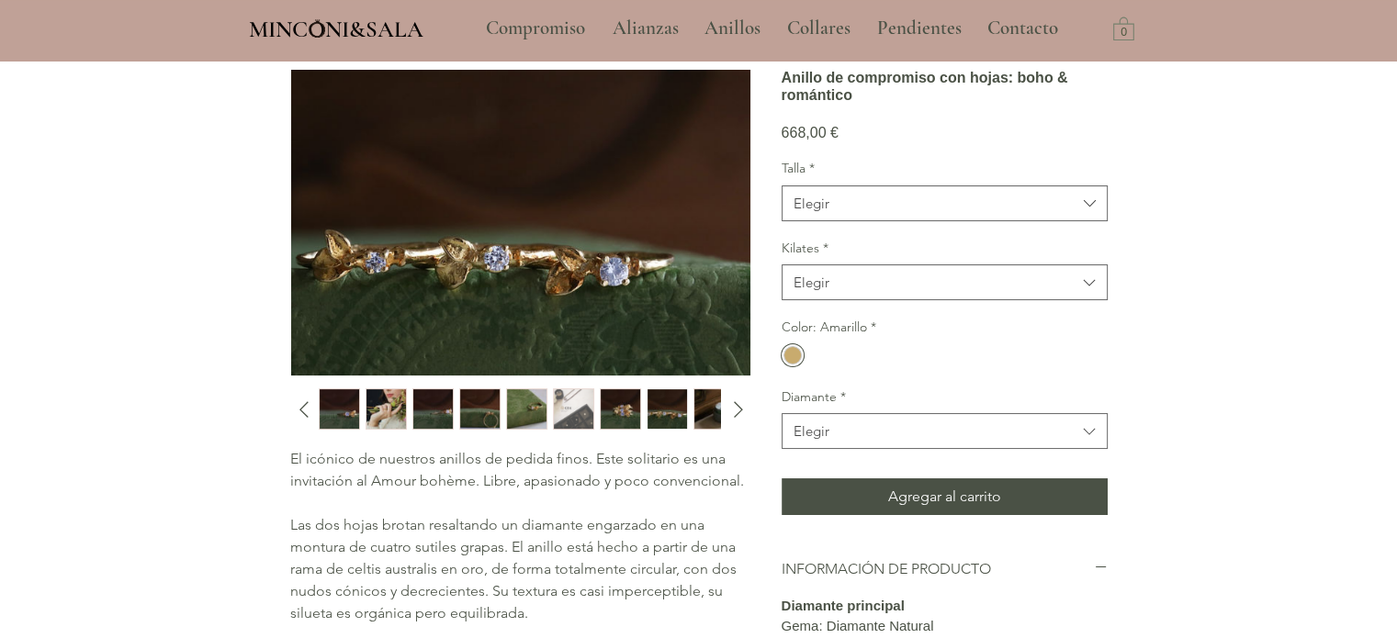
scroll to position [92, 0]
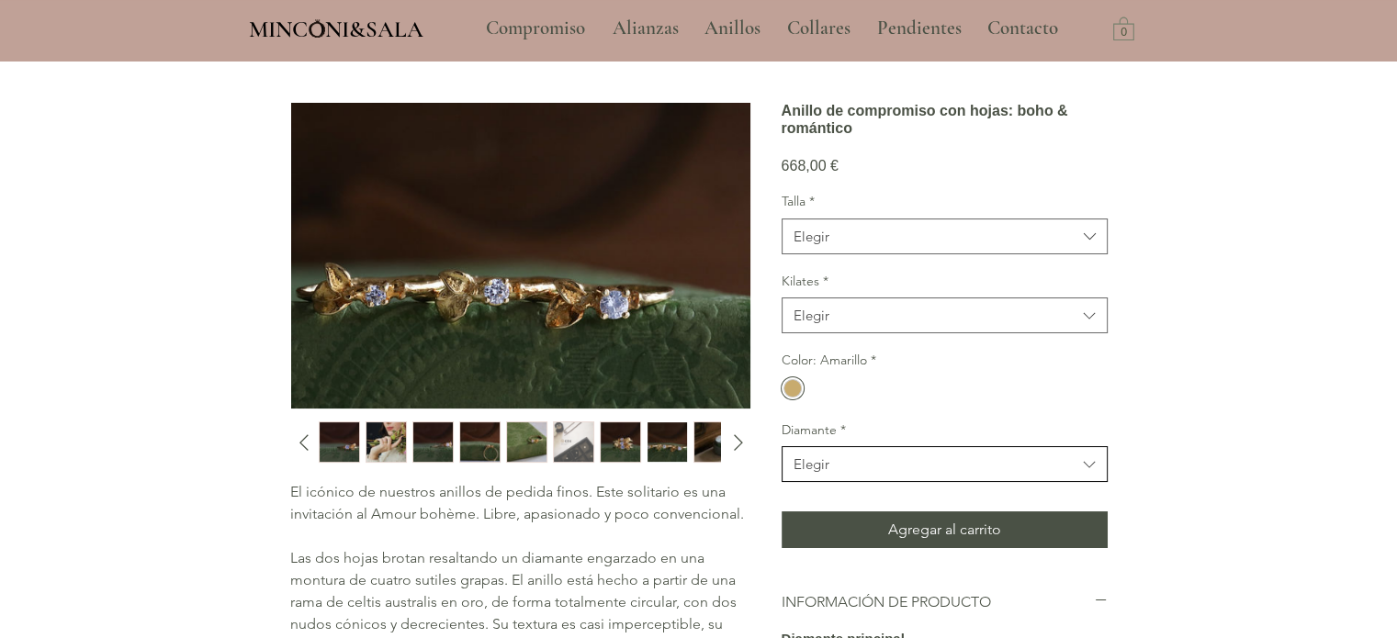
click at [871, 474] on span "Elegir" at bounding box center [935, 464] width 283 height 19
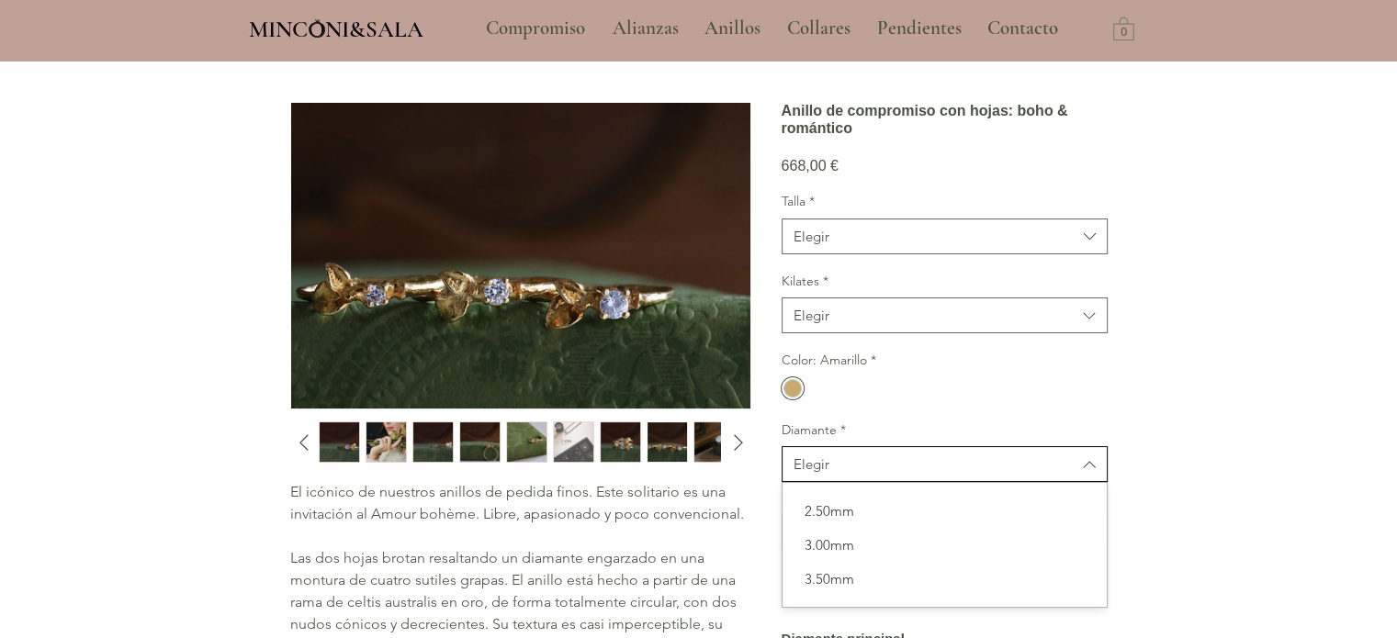
click at [871, 474] on span "Elegir" at bounding box center [935, 464] width 283 height 19
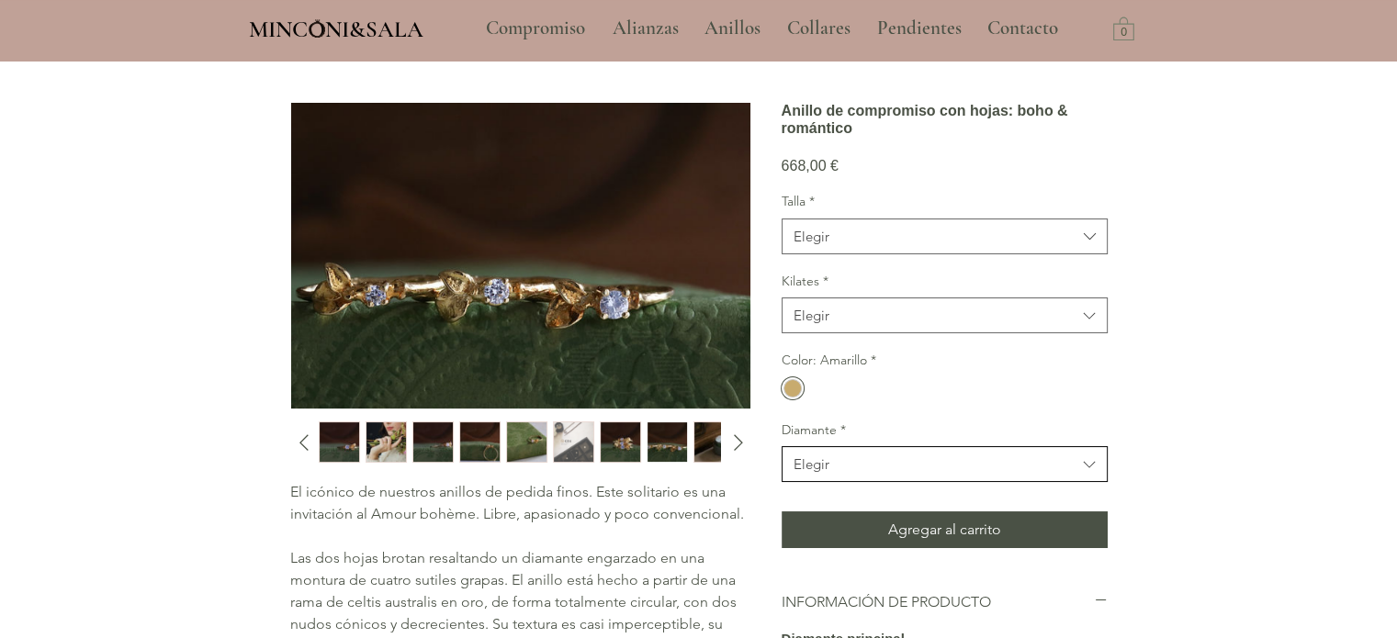
click at [871, 474] on span "Elegir" at bounding box center [935, 464] width 283 height 19
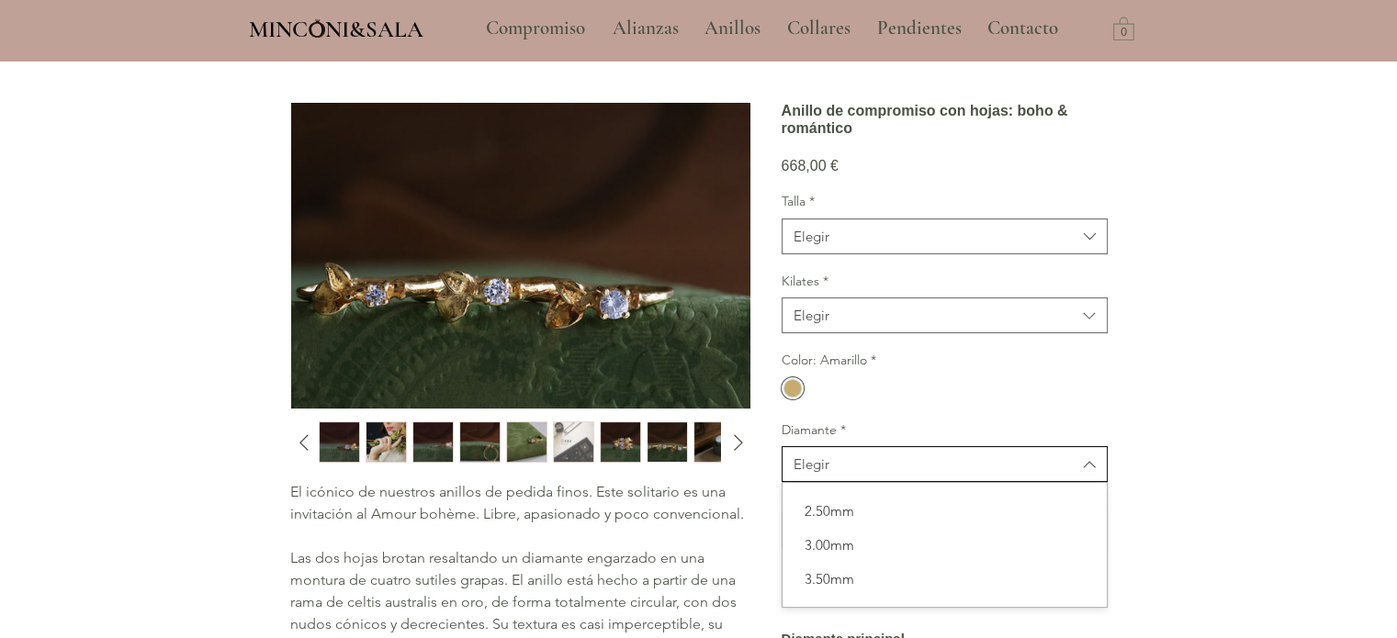
click at [871, 474] on span "Elegir" at bounding box center [935, 464] width 283 height 19
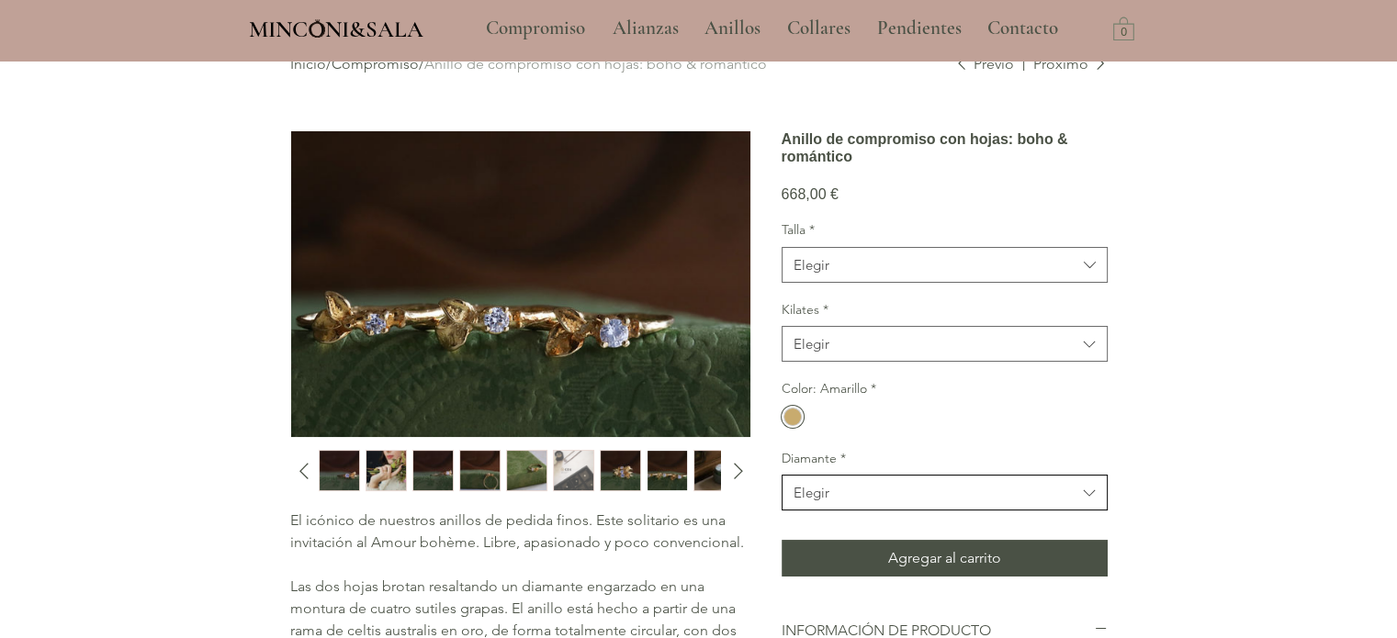
scroll to position [0, 0]
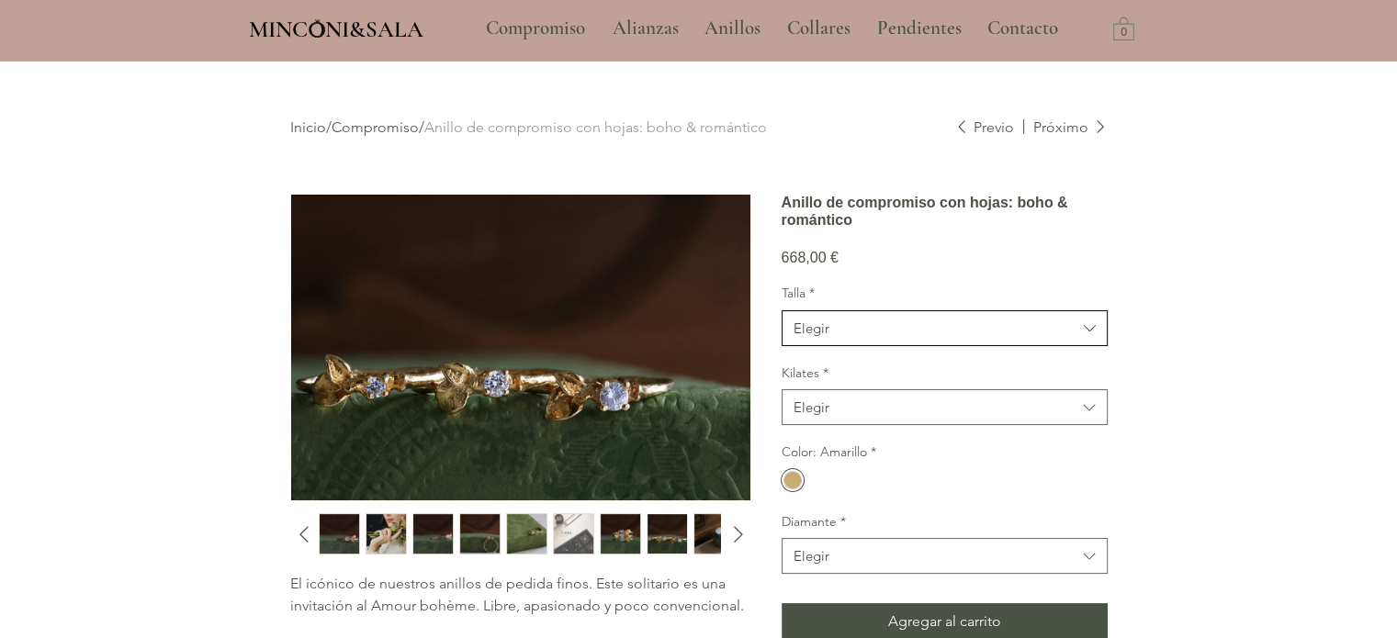
click at [926, 346] on button "Elegir" at bounding box center [945, 328] width 326 height 36
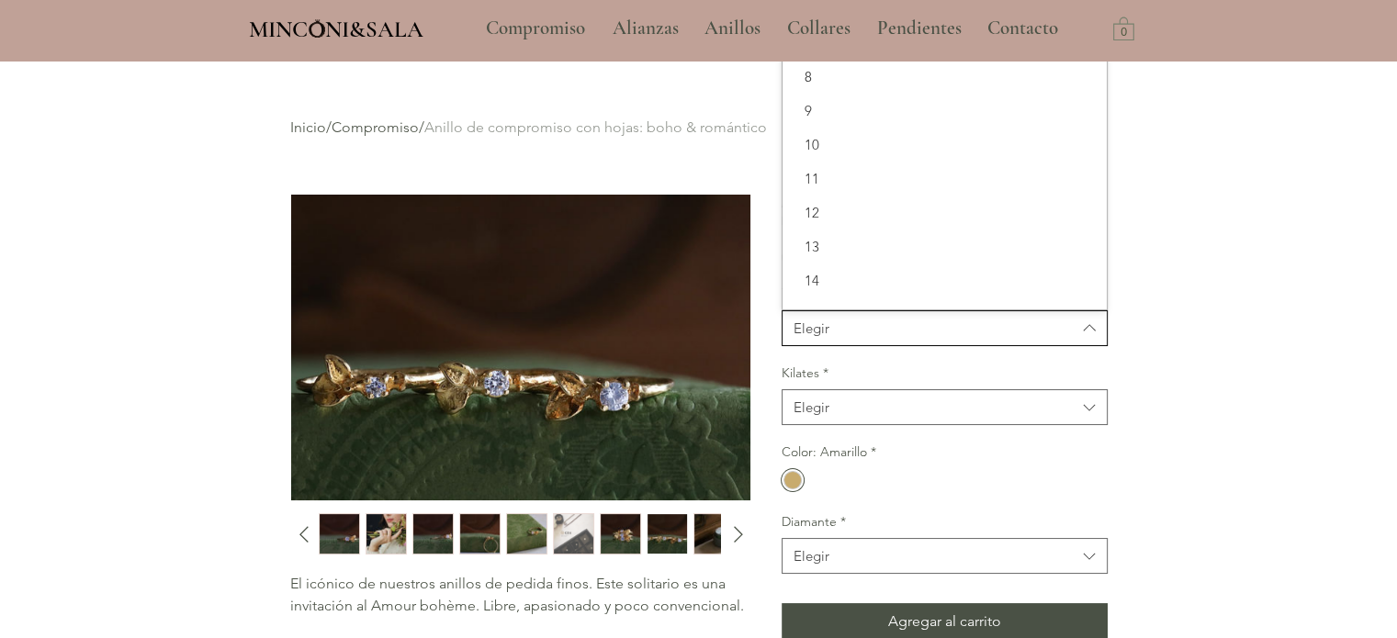
click at [925, 338] on span "Elegir" at bounding box center [935, 328] width 283 height 19
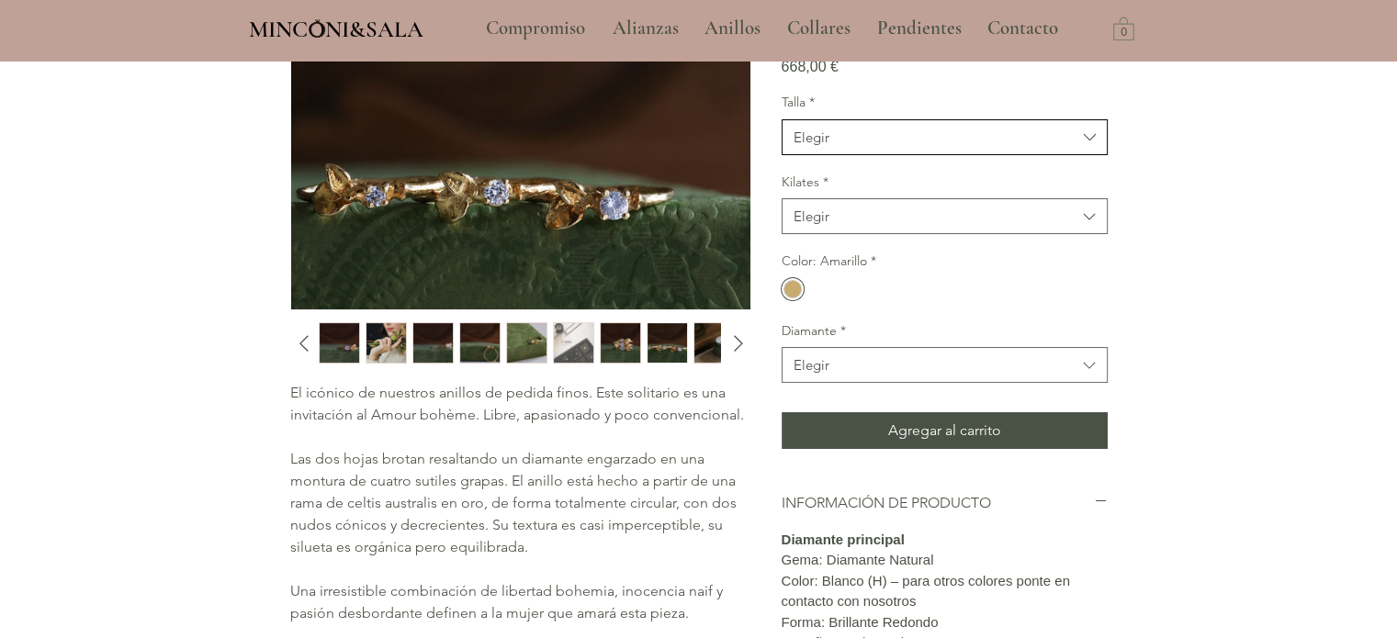
scroll to position [184, 0]
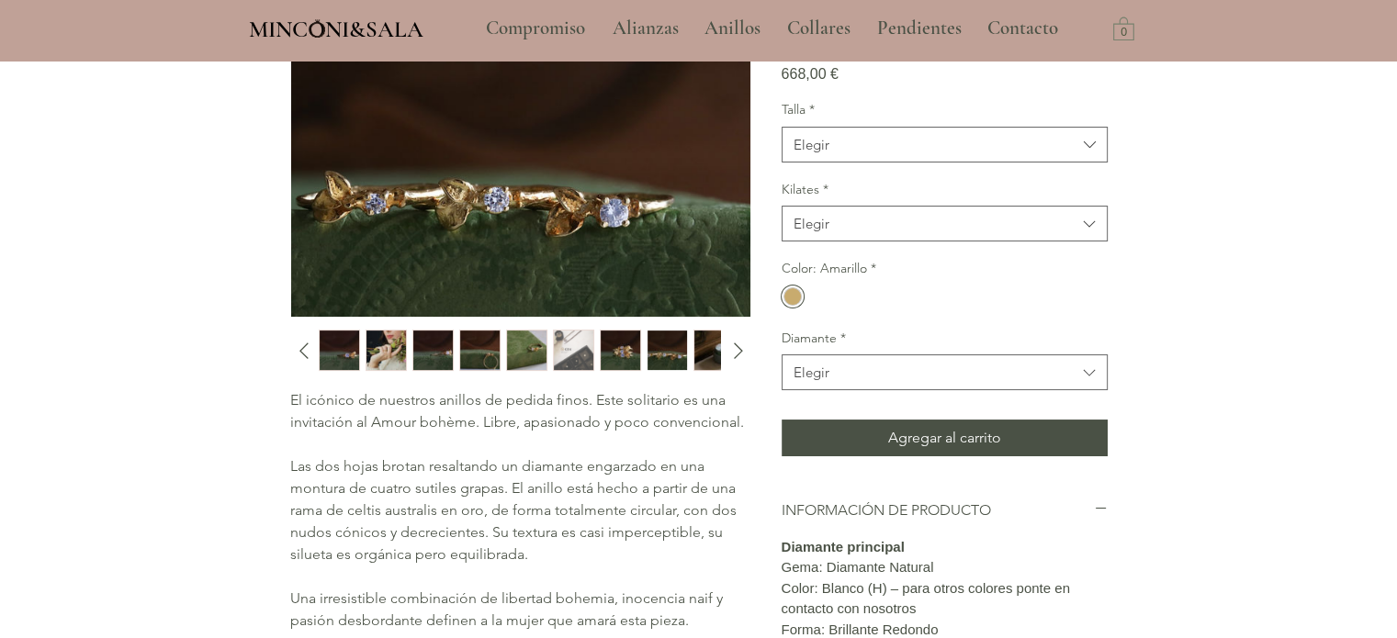
click at [448, 341] on img "3 / 10" at bounding box center [432, 350] width 39 height 39
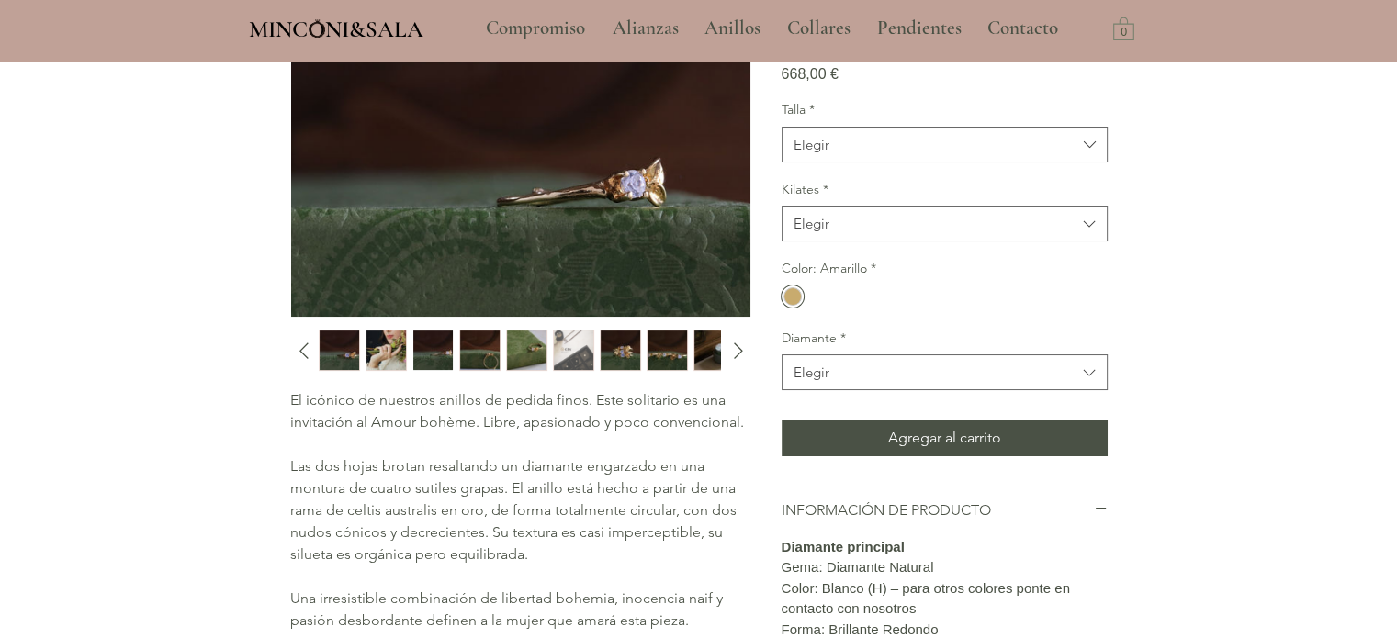
click at [479, 339] on img "4 / 10" at bounding box center [479, 350] width 39 height 39
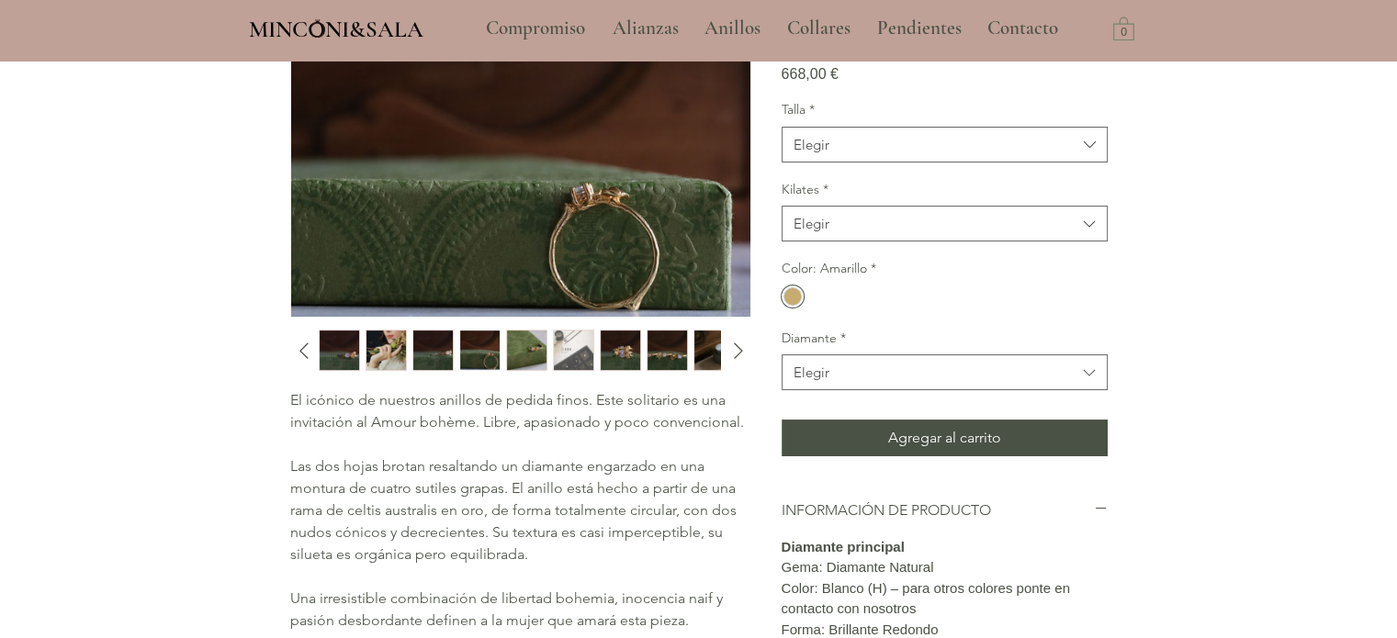
click at [540, 348] on img "5 / 10" at bounding box center [526, 350] width 39 height 39
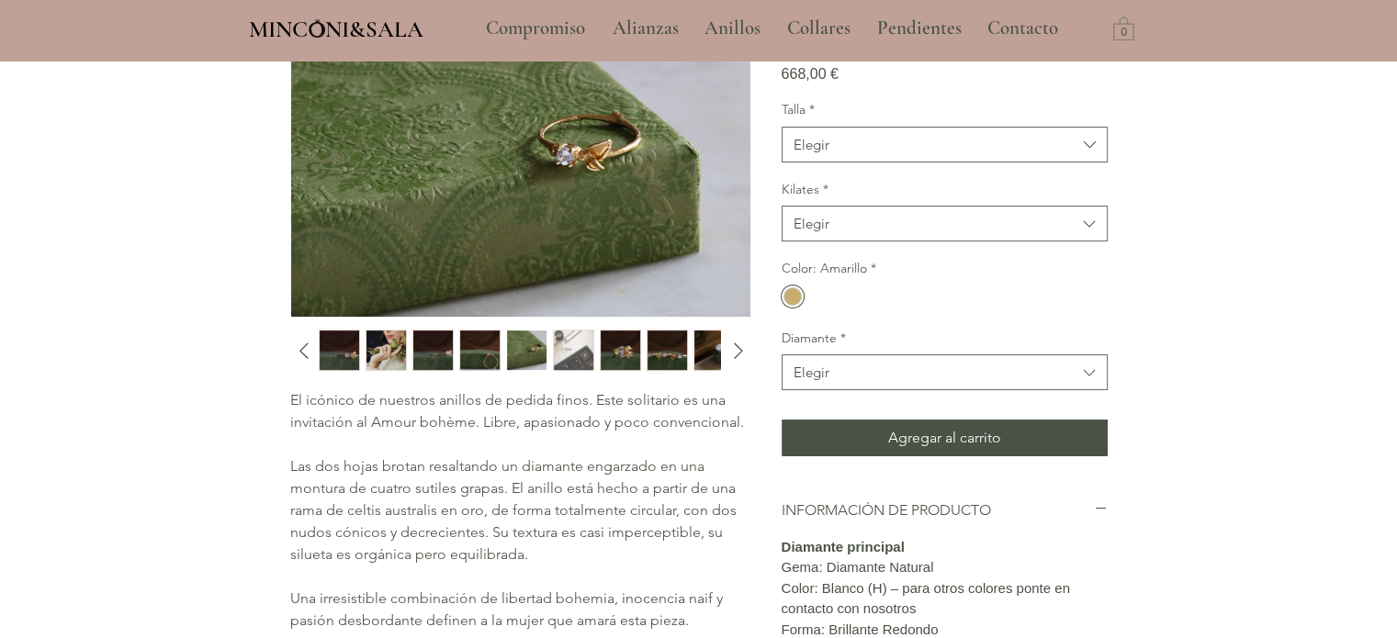
click at [601, 344] on img "7 / 10" at bounding box center [620, 350] width 39 height 39
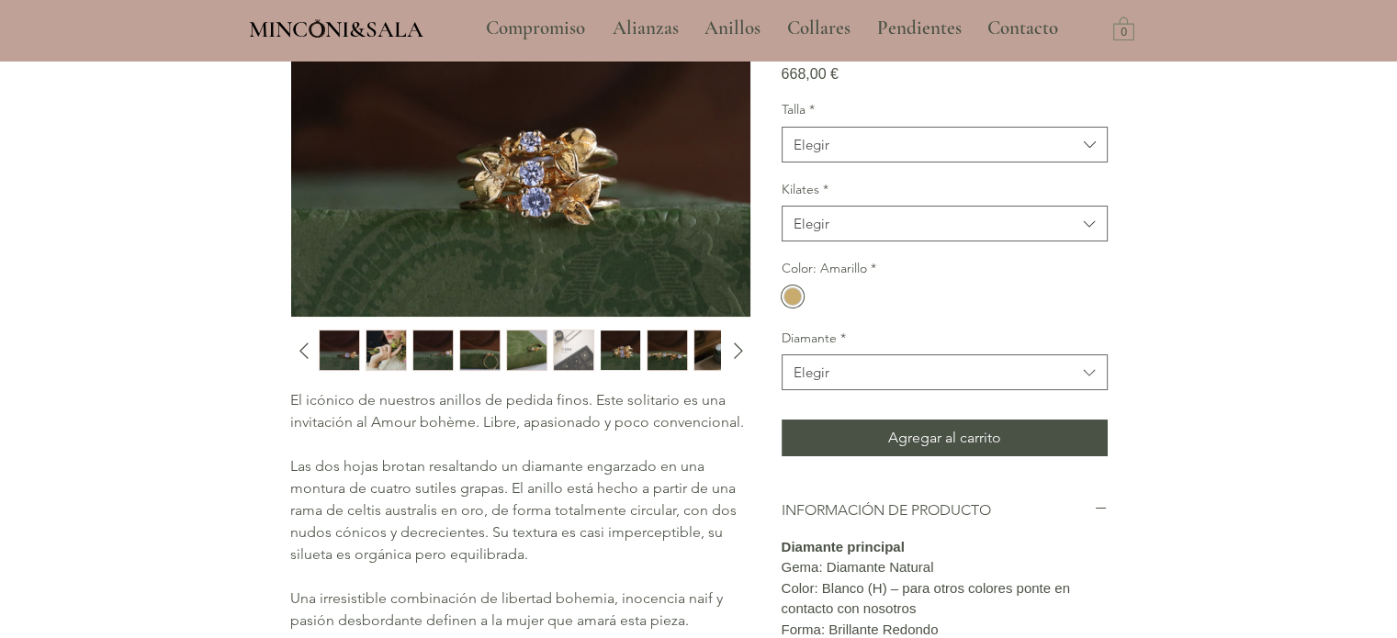
click at [629, 344] on img "7 / 10" at bounding box center [620, 350] width 39 height 39
